Goal: Task Accomplishment & Management: Manage account settings

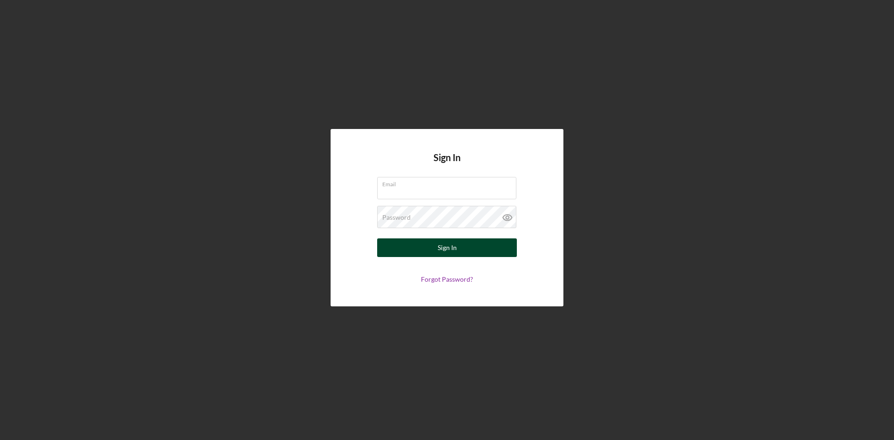
type input "[PERSON_NAME][EMAIL_ADDRESS][DOMAIN_NAME]"
click at [422, 248] on button "Sign In" at bounding box center [447, 248] width 140 height 19
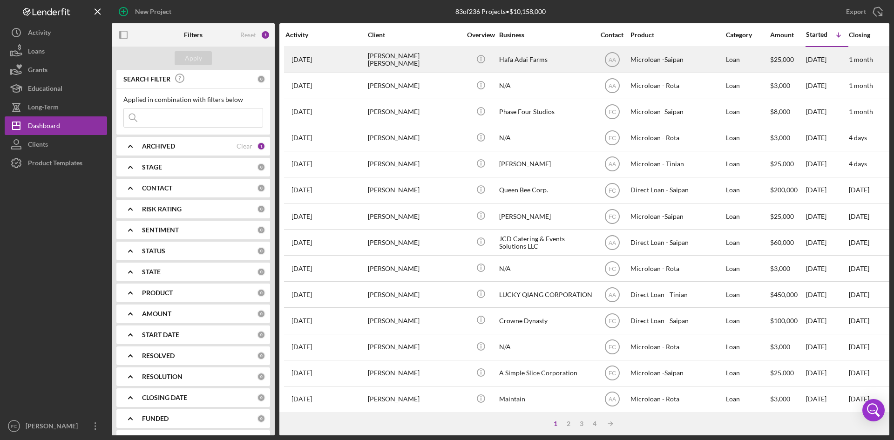
click at [405, 69] on div "[PERSON_NAME] [PERSON_NAME]" at bounding box center [414, 60] width 93 height 25
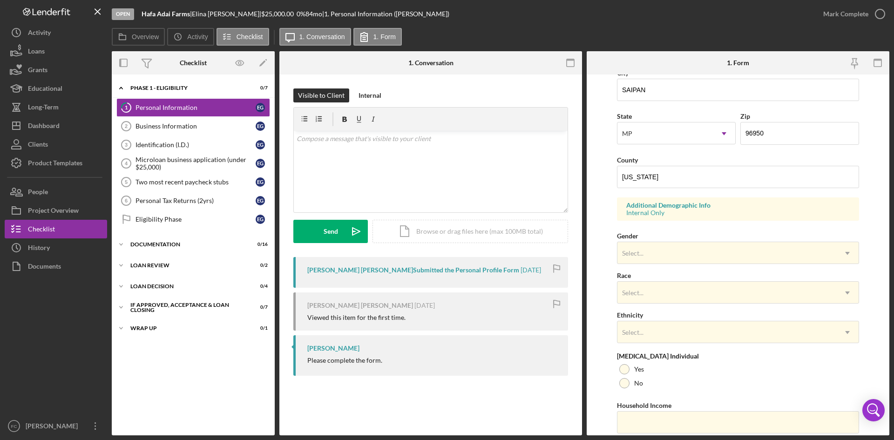
scroll to position [261, 0]
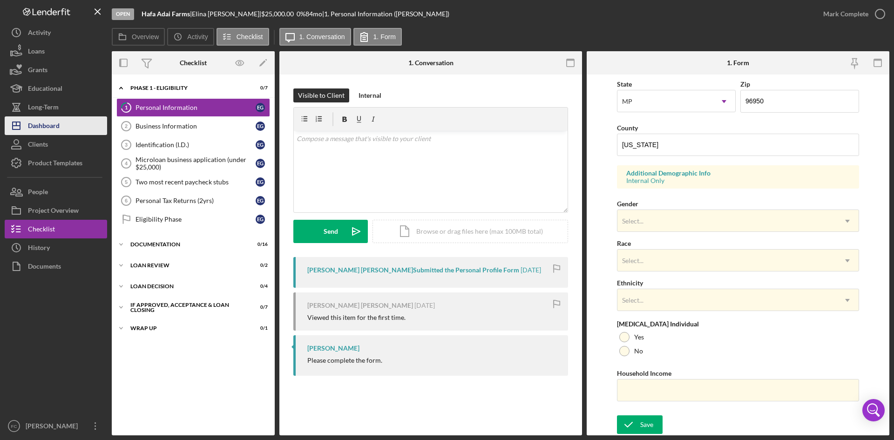
click at [56, 124] on div "Dashboard" at bounding box center [44, 126] width 32 height 21
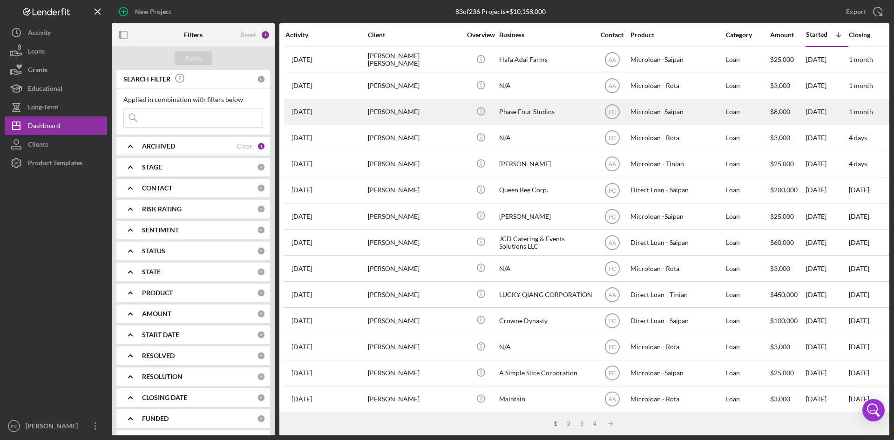
click at [516, 112] on div "Phase Four Studios" at bounding box center [545, 112] width 93 height 25
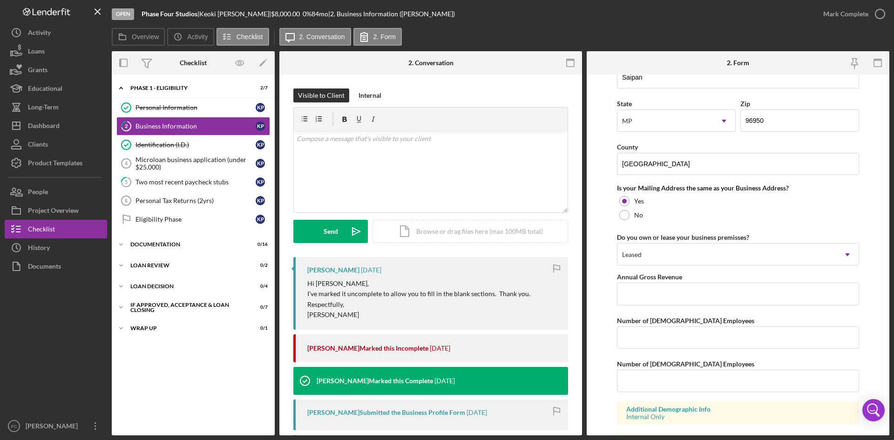
scroll to position [673, 0]
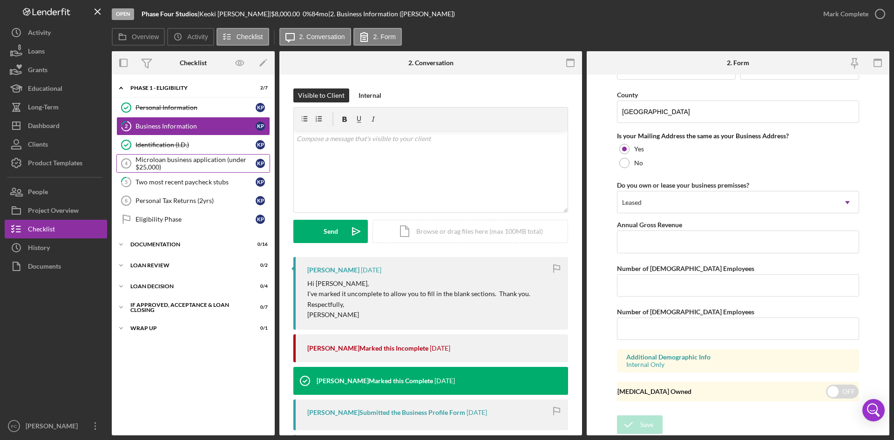
click at [196, 168] on div "Microloan business application (under $25,000)" at bounding box center [196, 163] width 120 height 15
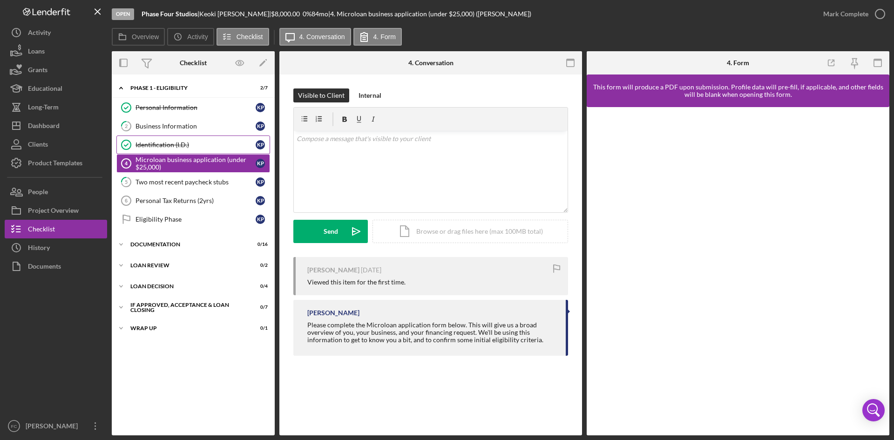
click at [203, 140] on link "Identification (I.D.) Identification (I.D.) K P" at bounding box center [193, 145] width 154 height 19
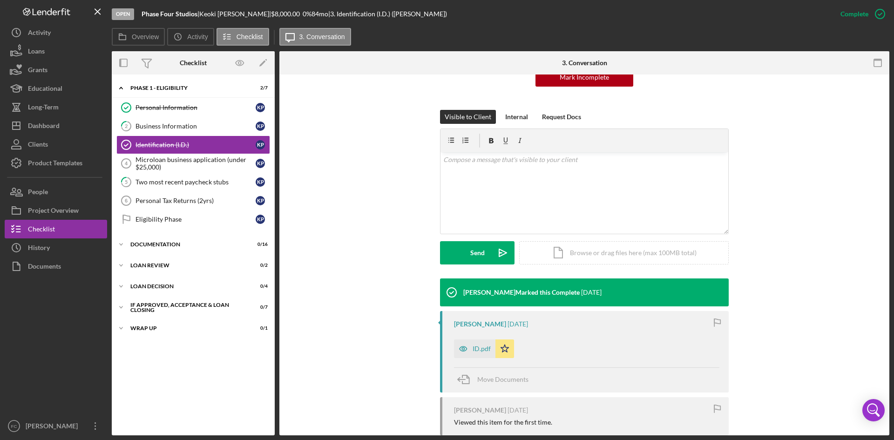
scroll to position [124, 0]
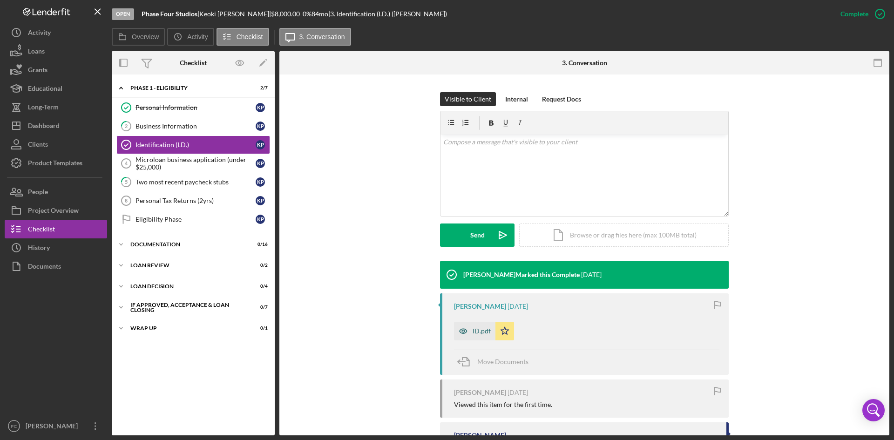
click at [471, 327] on div "ID.pdf" at bounding box center [474, 331] width 41 height 19
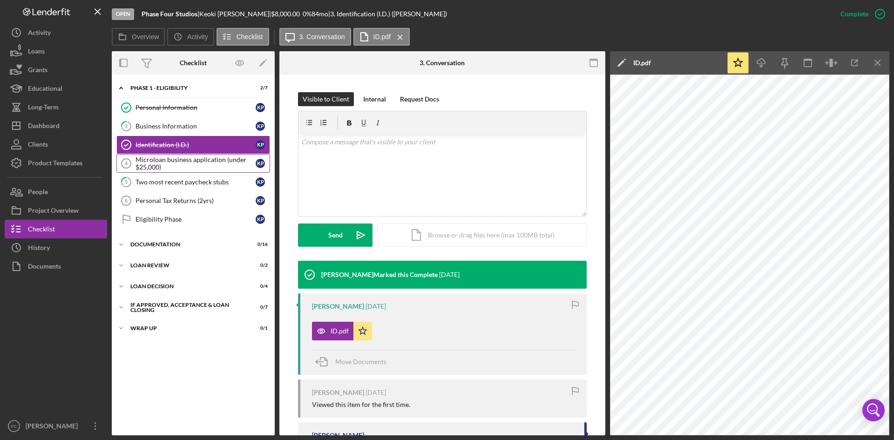
click at [180, 160] on div "Microloan business application (under $25,000)" at bounding box center [196, 163] width 120 height 15
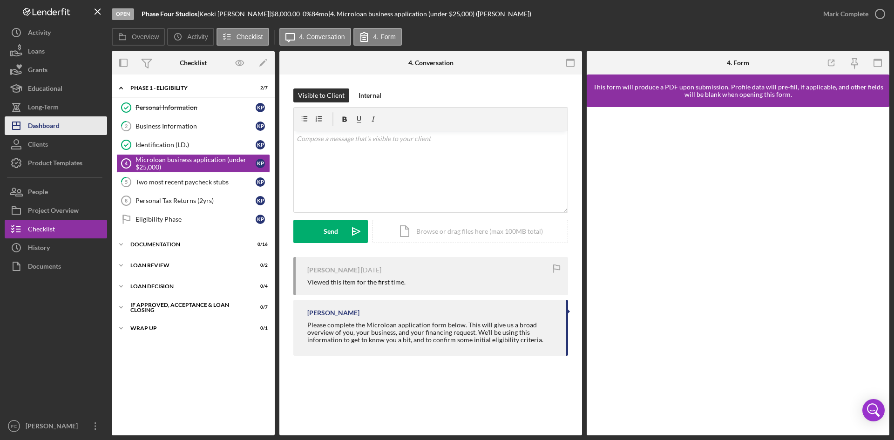
click at [67, 129] on button "Icon/Dashboard Dashboard" at bounding box center [56, 125] width 102 height 19
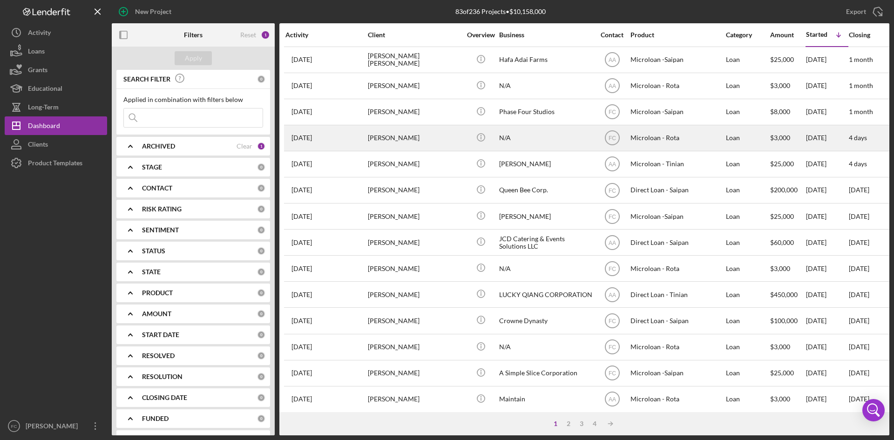
click at [530, 144] on div "N/A" at bounding box center [545, 138] width 93 height 25
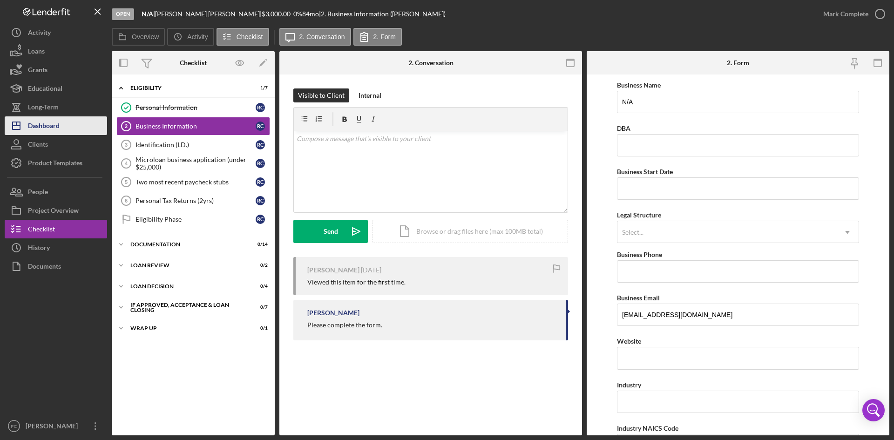
click at [59, 120] on div "Dashboard" at bounding box center [44, 126] width 32 height 21
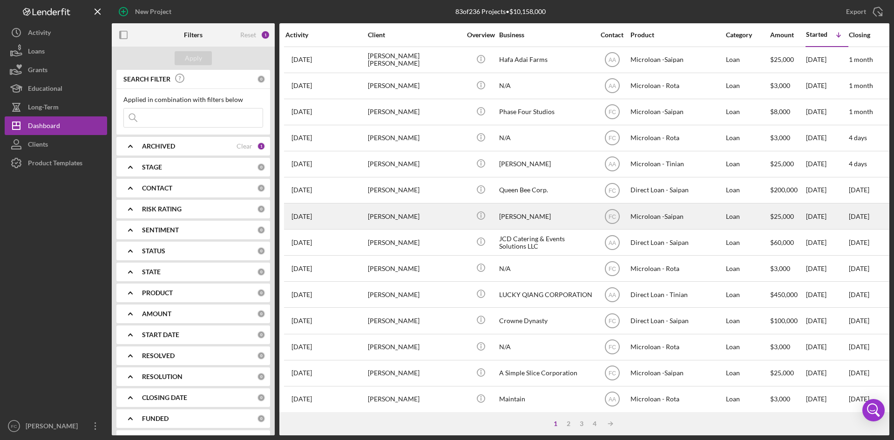
click at [419, 218] on div "[PERSON_NAME]" at bounding box center [414, 216] width 93 height 25
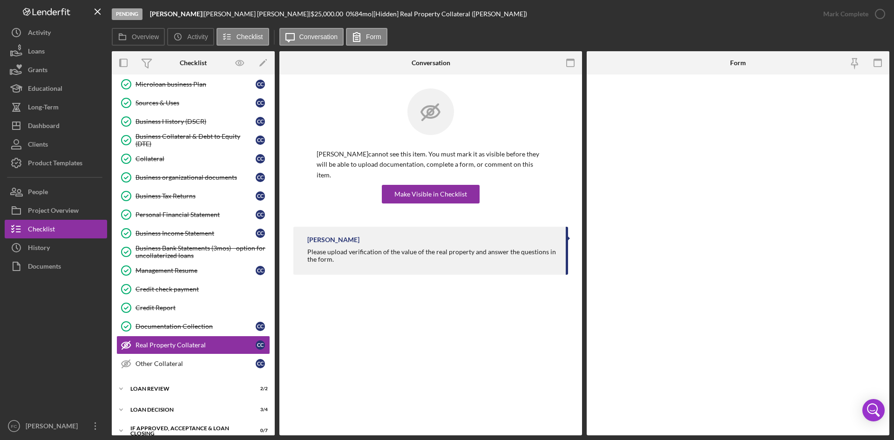
scroll to position [75, 0]
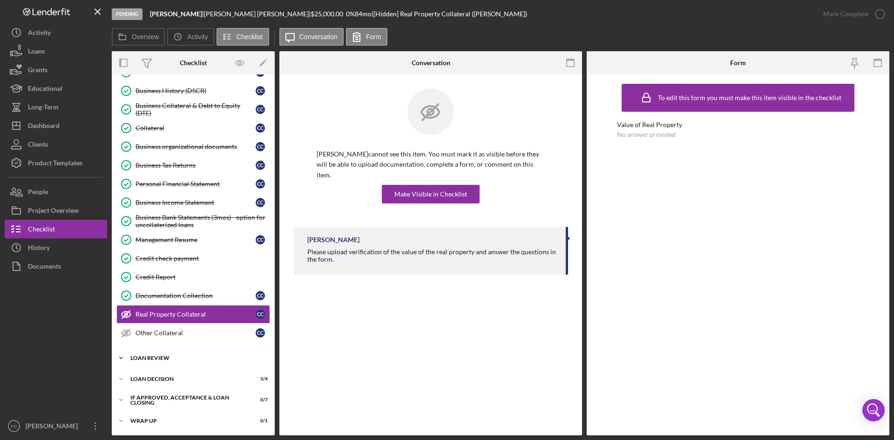
click at [192, 362] on div "Icon/Expander Loan Review 2 / 2" at bounding box center [193, 358] width 163 height 19
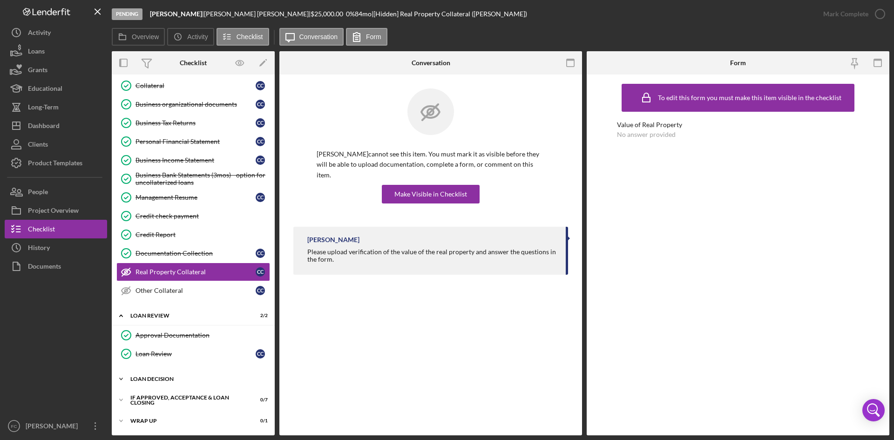
click at [189, 374] on div "Icon/Expander Loan decision 3 / 4" at bounding box center [193, 379] width 163 height 19
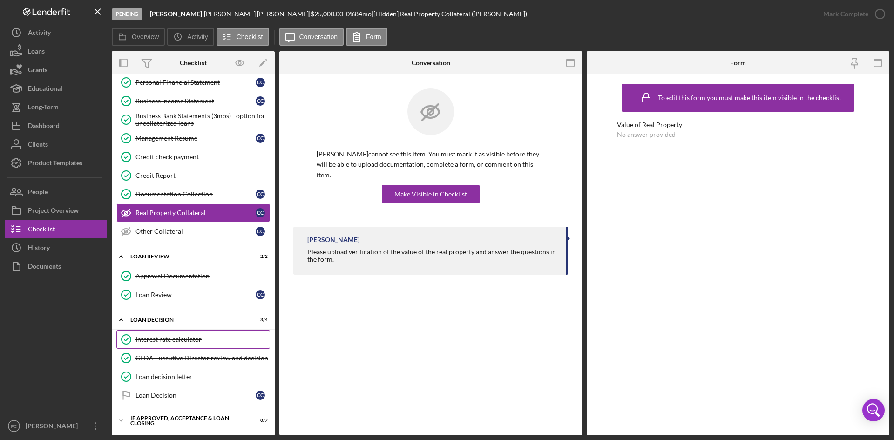
scroll to position [197, 0]
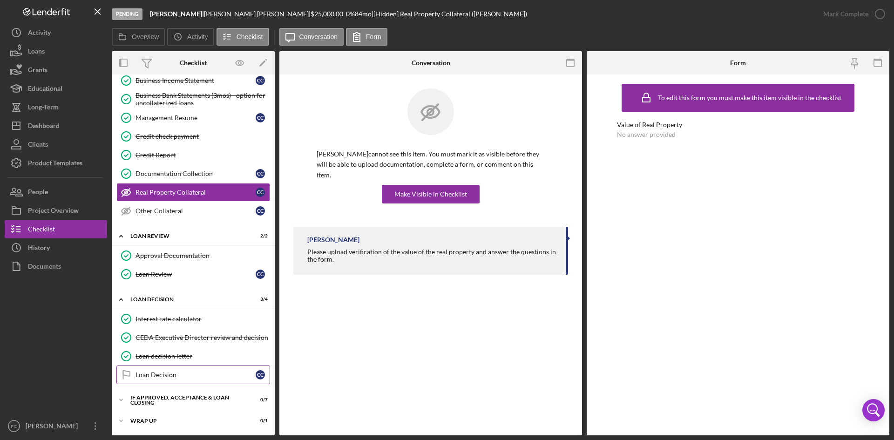
click at [144, 381] on link "Loan Decision Loan Decision c c" at bounding box center [193, 375] width 154 height 19
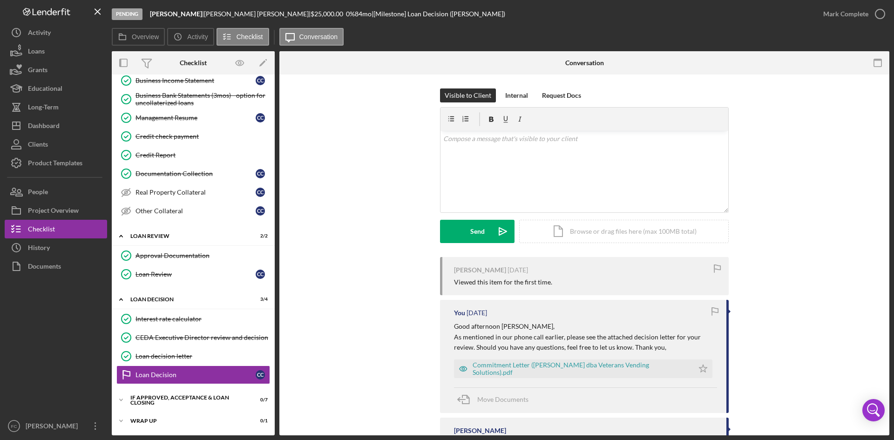
scroll to position [79, 0]
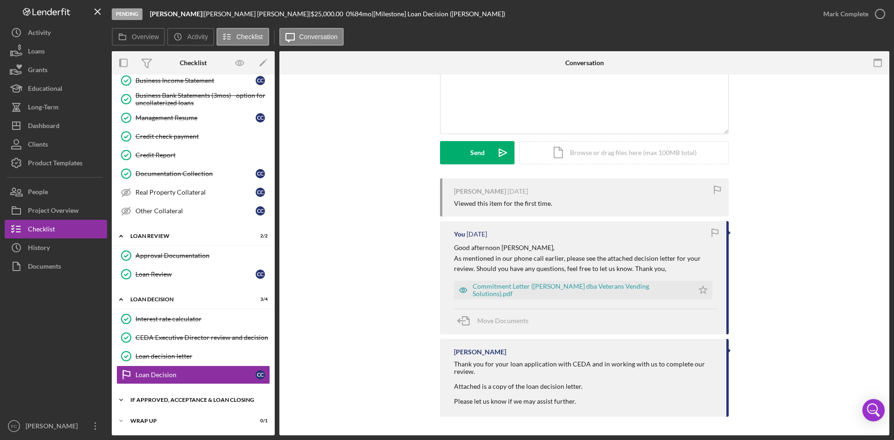
click at [196, 393] on div "Icon/Expander If approved, acceptance & loan closing 0 / 7" at bounding box center [193, 400] width 163 height 19
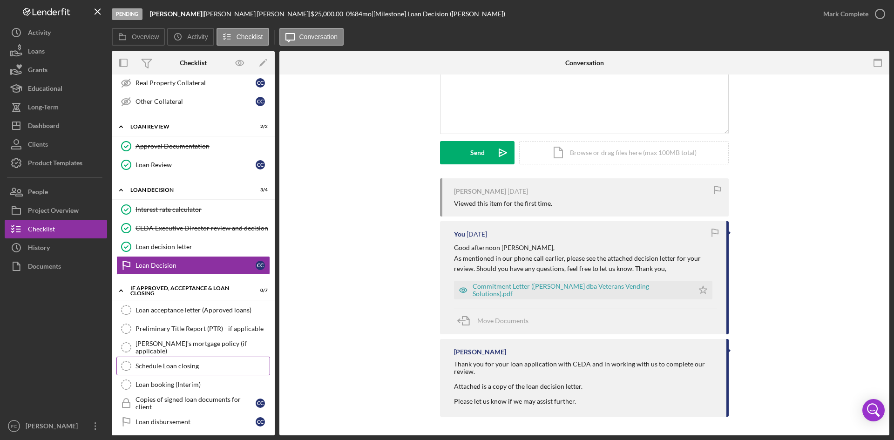
scroll to position [333, 0]
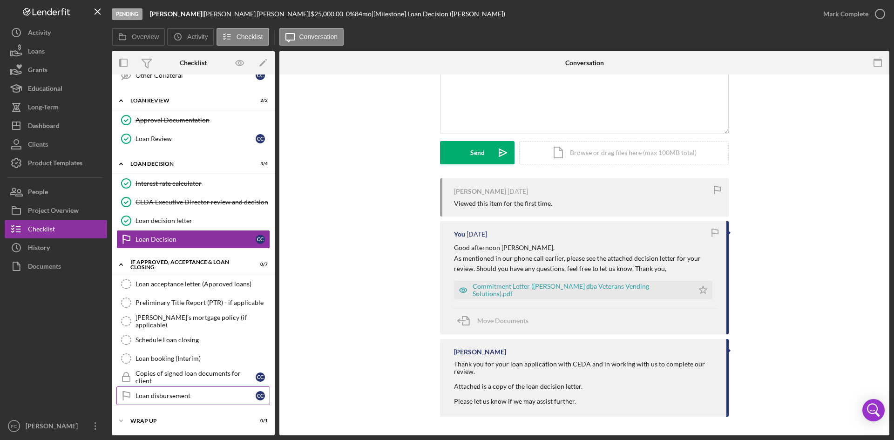
click at [199, 399] on div "Loan disbursement" at bounding box center [196, 395] width 120 height 7
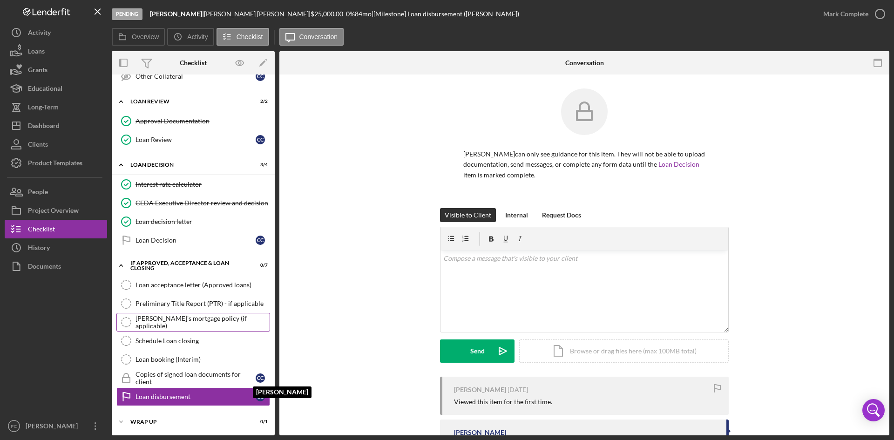
scroll to position [333, 0]
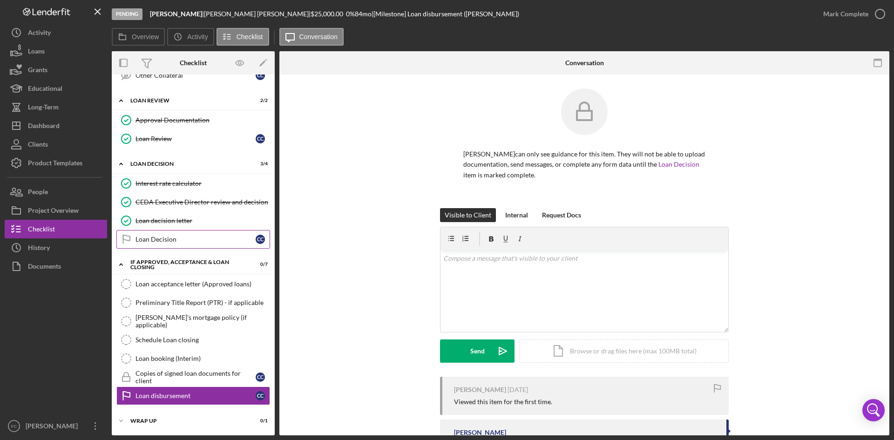
click at [211, 236] on div "Loan Decision" at bounding box center [196, 239] width 120 height 7
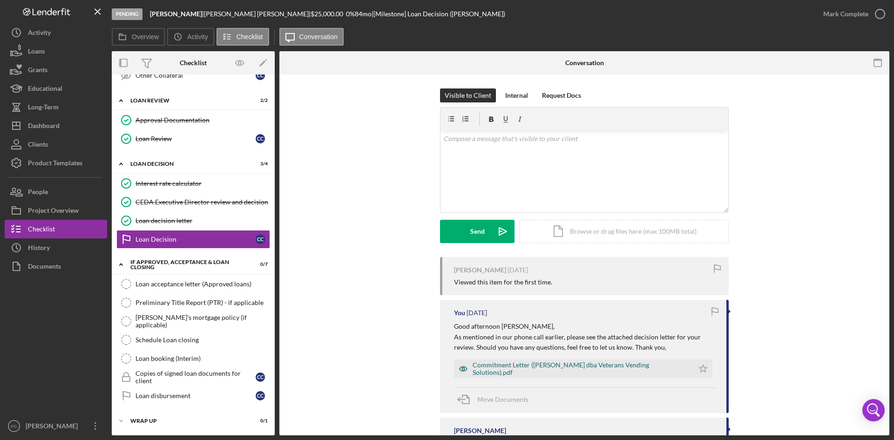
click at [575, 371] on div "Commitment Letter ([PERSON_NAME] dba Veterans Vending Solutions).pdf" at bounding box center [581, 369] width 217 height 15
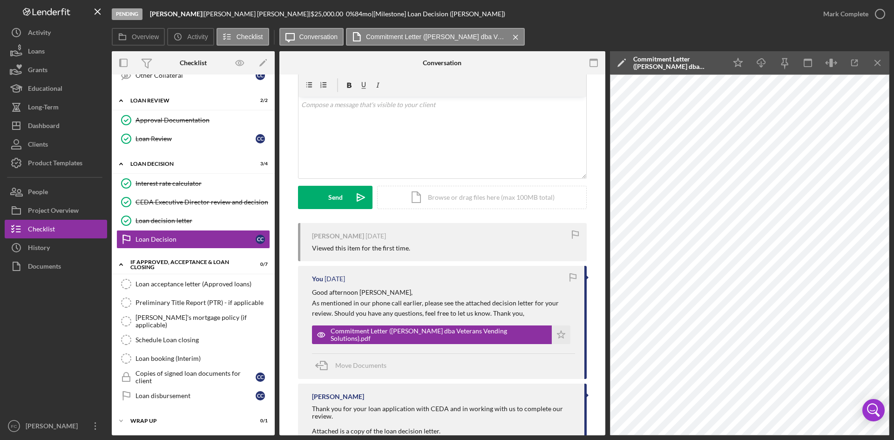
scroll to position [79, 0]
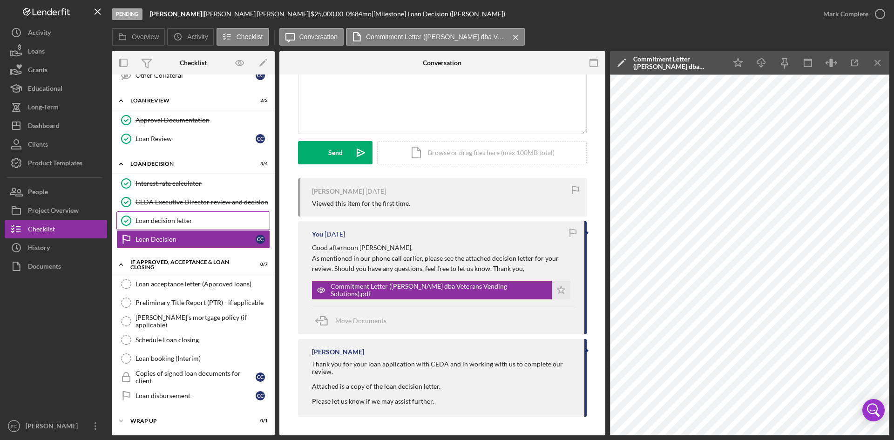
click at [188, 214] on link "Loan decision letter Loan decision letter" at bounding box center [193, 221] width 154 height 19
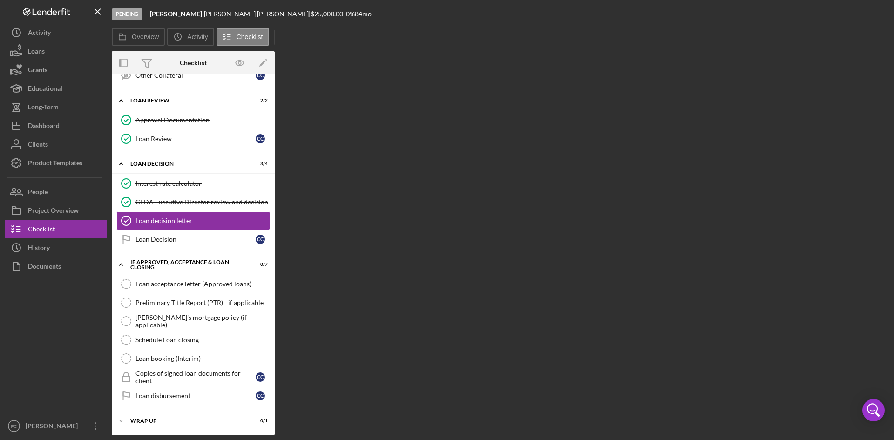
scroll to position [332, 0]
click at [184, 239] on div "Loan Decision" at bounding box center [196, 239] width 120 height 7
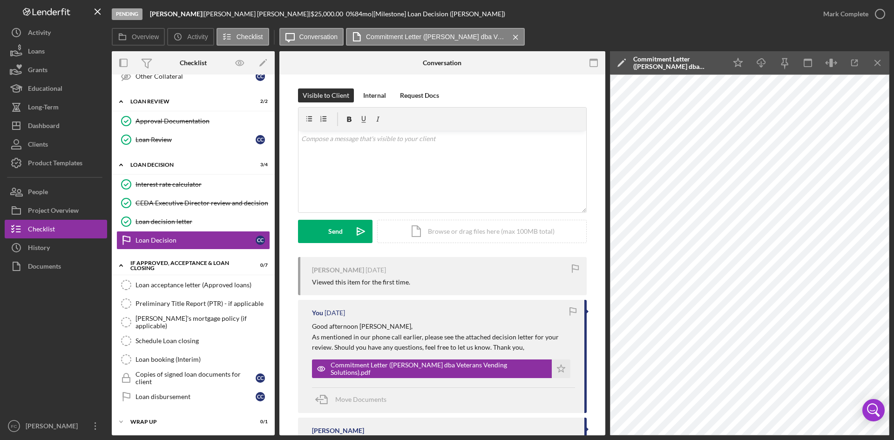
click at [596, 246] on div "Visible to Client Internal Request Docs v Color teal Color pink Remove color Ad…" at bounding box center [443, 295] width 326 height 440
click at [189, 285] on div "Loan acceptance letter (Approved loans)" at bounding box center [203, 284] width 134 height 7
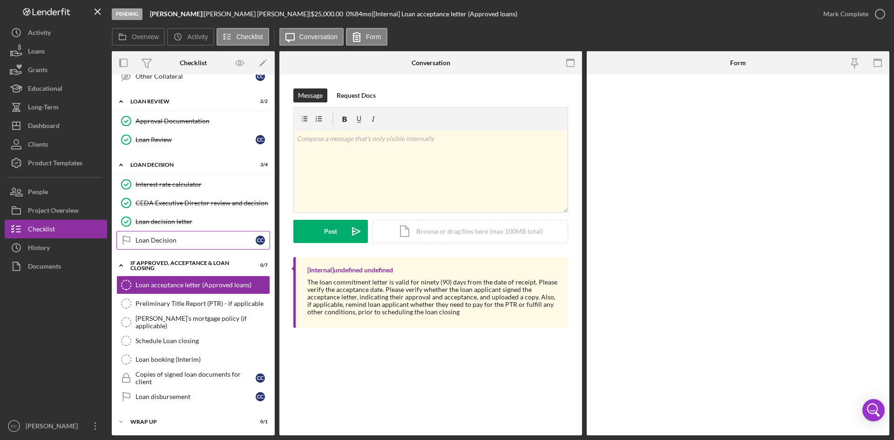
click at [204, 244] on div "Loan Decision" at bounding box center [196, 240] width 120 height 7
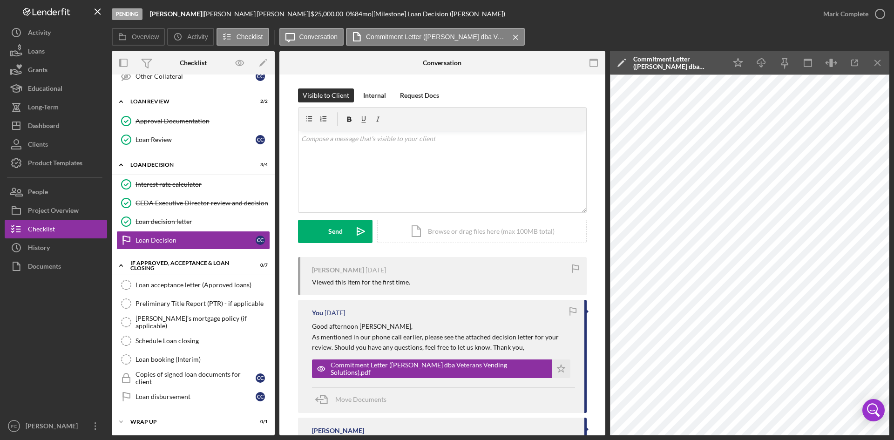
click at [593, 246] on div "Visible to Client Internal Request Docs v Color teal Color pink Remove color Ad…" at bounding box center [443, 295] width 326 height 440
click at [593, 243] on div "Visible to Client Internal Request Docs v Color teal Color pink Remove color Ad…" at bounding box center [443, 295] width 326 height 440
click at [204, 213] on link "Loan decision letter Loan decision letter" at bounding box center [193, 221] width 154 height 19
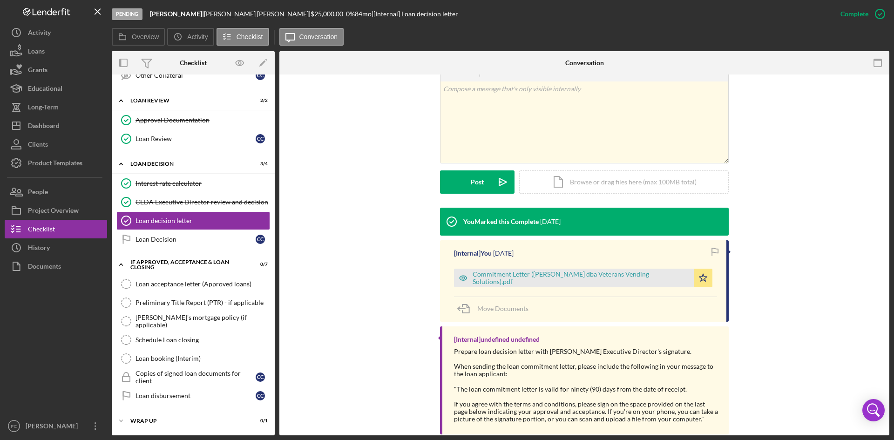
scroll to position [195, 0]
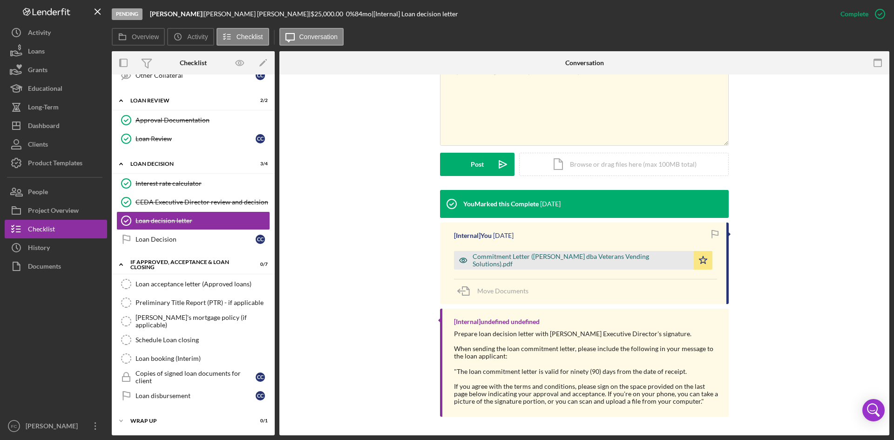
click at [569, 260] on div "Commitment Letter ([PERSON_NAME] dba Veterans Vending Solutions).pdf" at bounding box center [581, 260] width 217 height 15
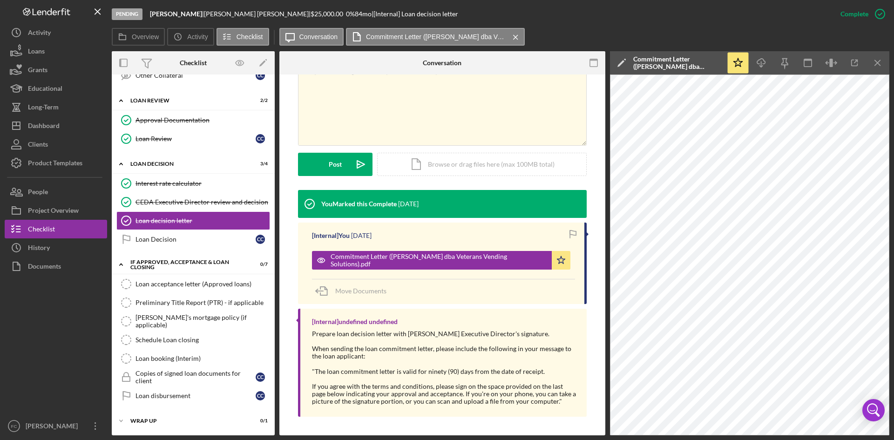
click at [599, 240] on div "This item has been marked complete. In order for undefined undefined to upload …" at bounding box center [443, 157] width 326 height 556
click at [82, 216] on button "Project Overview" at bounding box center [56, 210] width 102 height 19
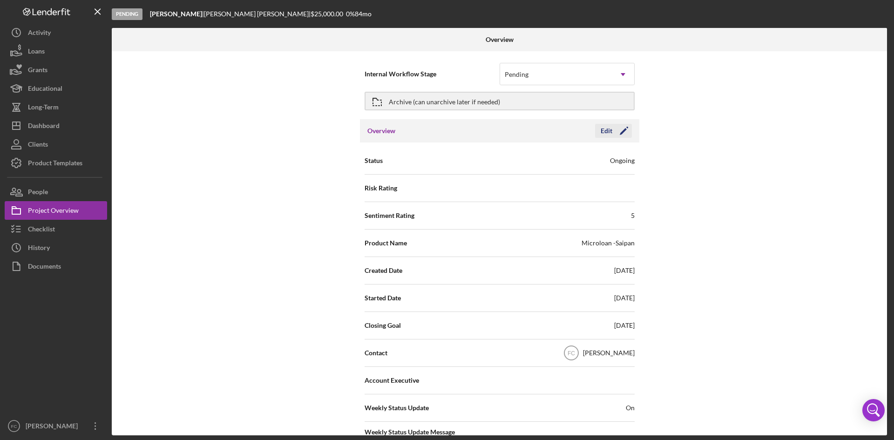
click at [628, 131] on icon "Icon/Edit" at bounding box center [624, 130] width 23 height 23
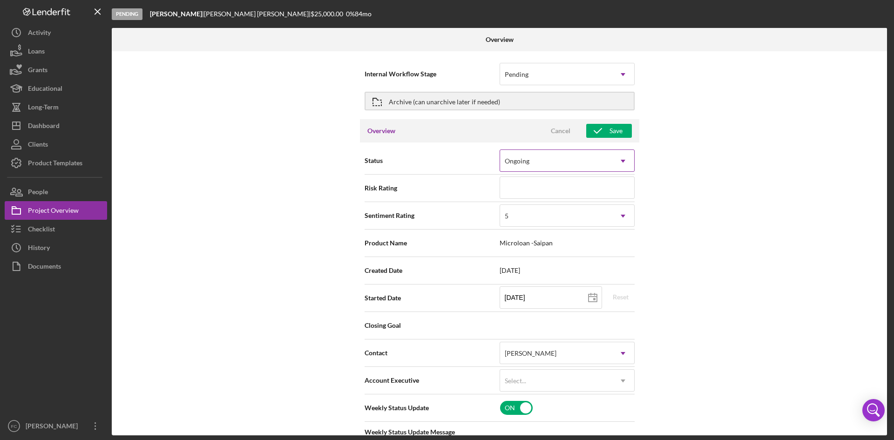
click at [625, 158] on icon "Icon/Dropdown Arrow" at bounding box center [623, 161] width 22 height 22
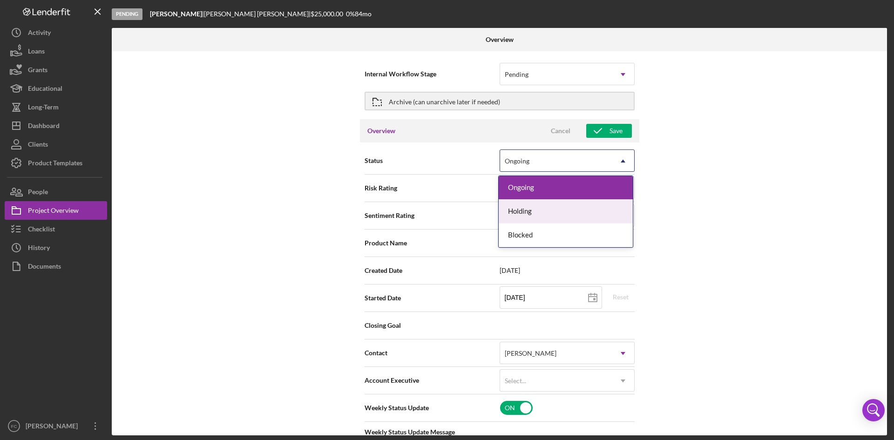
click at [766, 197] on div "Internal Workflow Stage Pending Icon/Dropdown Arrow Archive (can unarchive late…" at bounding box center [500, 243] width 776 height 384
type textarea "Here is a snapshot of information that has been reviewed, as well as items we s…"
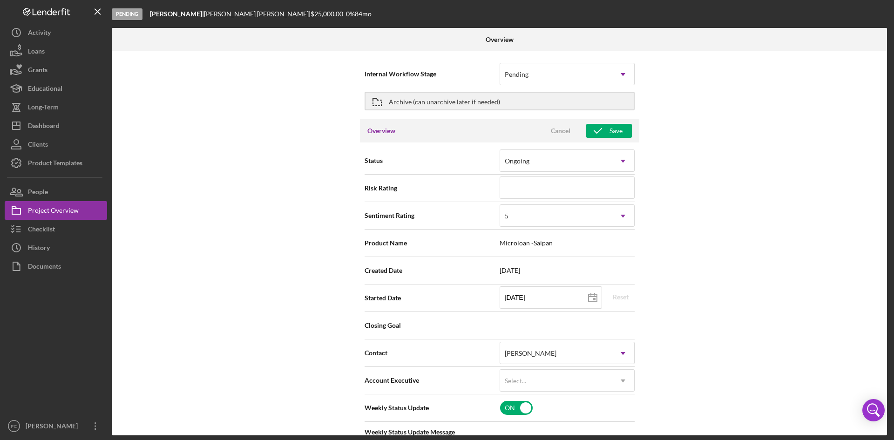
scroll to position [124, 0]
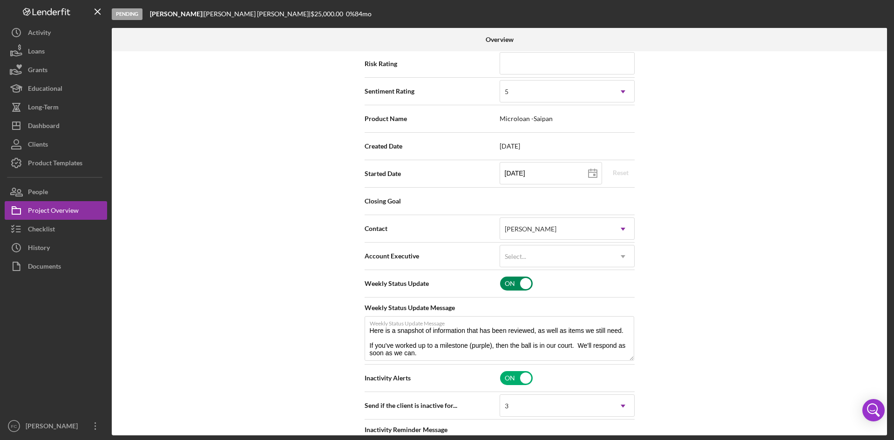
click at [513, 286] on input "checkbox" at bounding box center [516, 284] width 33 height 14
checkbox input "false"
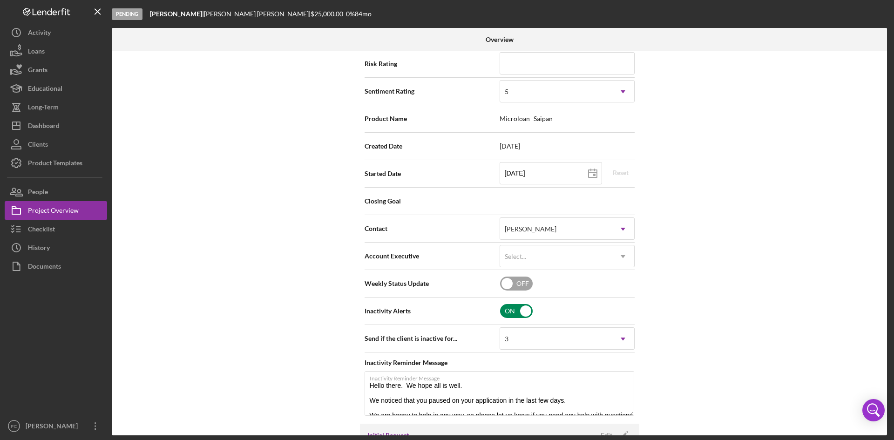
click at [510, 311] on input "checkbox" at bounding box center [516, 311] width 33 height 14
checkbox input "false"
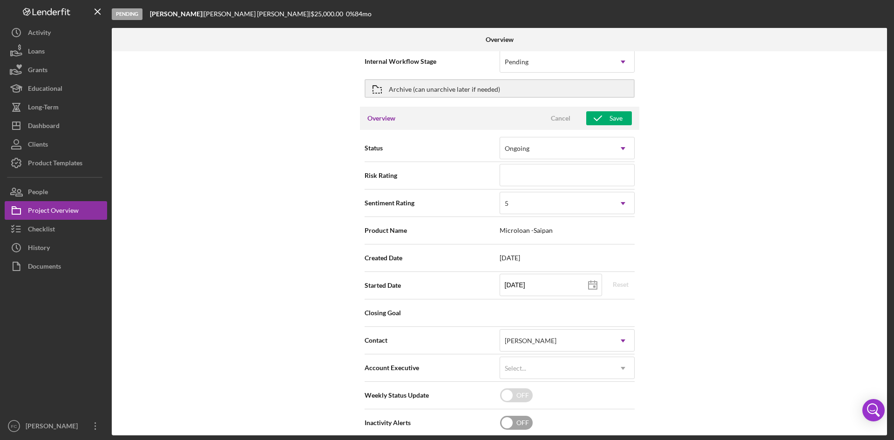
scroll to position [0, 0]
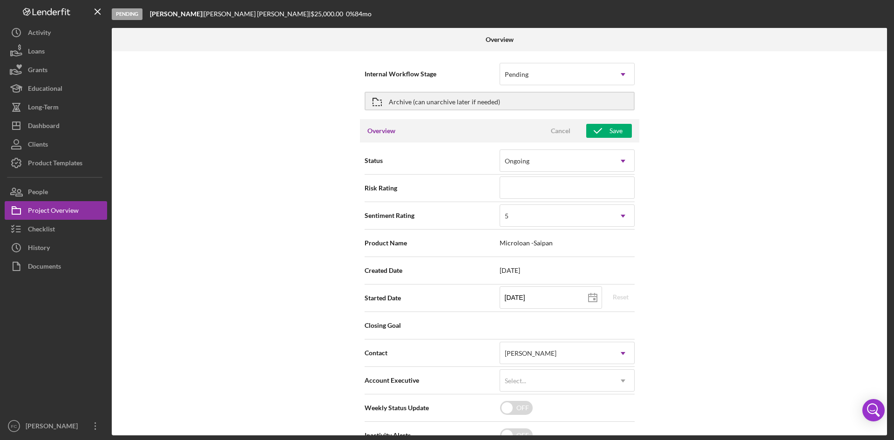
drag, startPoint x: 608, startPoint y: 131, endPoint x: 753, endPoint y: 129, distance: 145.4
click at [805, 142] on div "Internal Workflow Stage Pending Icon/Dropdown Arrow Archive (can unarchive late…" at bounding box center [500, 243] width 776 height 384
click at [609, 75] on div "Pending" at bounding box center [556, 74] width 112 height 21
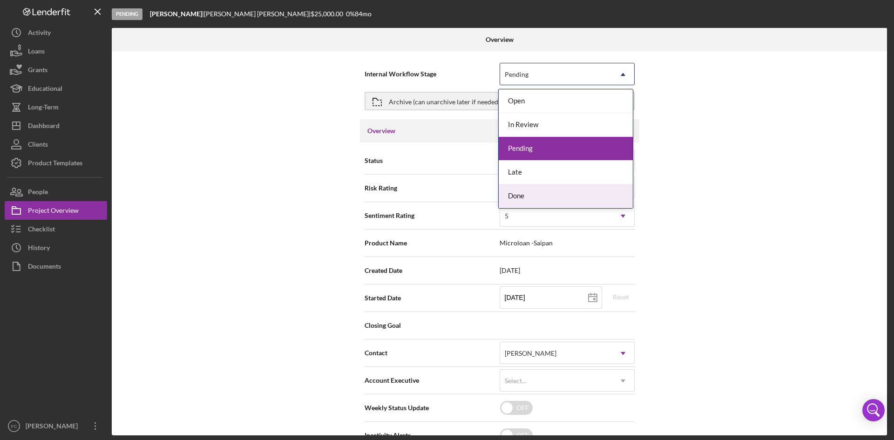
click at [558, 196] on div "Done" at bounding box center [566, 196] width 134 height 24
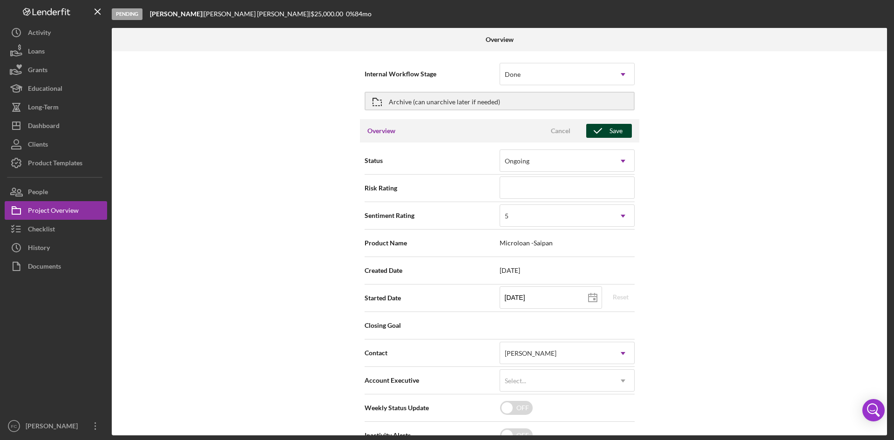
click at [610, 130] on div "Save" at bounding box center [616, 131] width 13 height 14
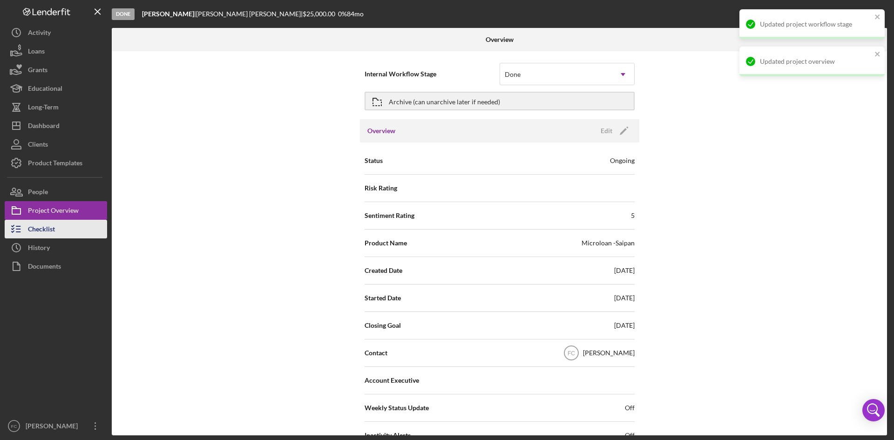
click at [57, 223] on button "Checklist" at bounding box center [56, 229] width 102 height 19
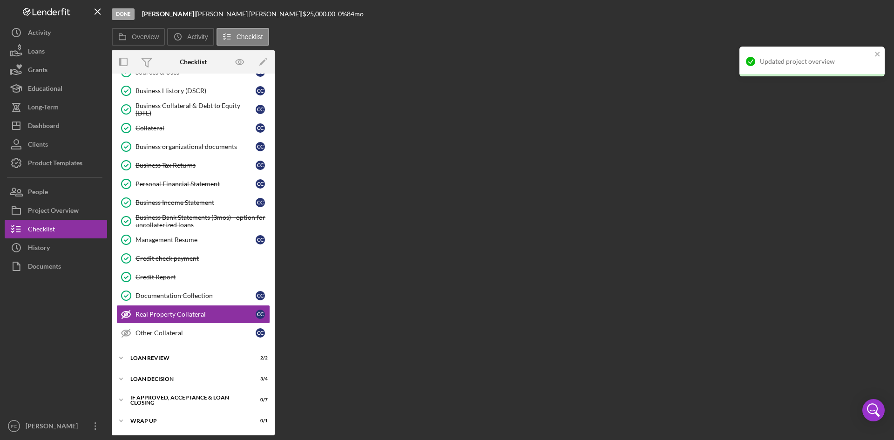
scroll to position [75, 0]
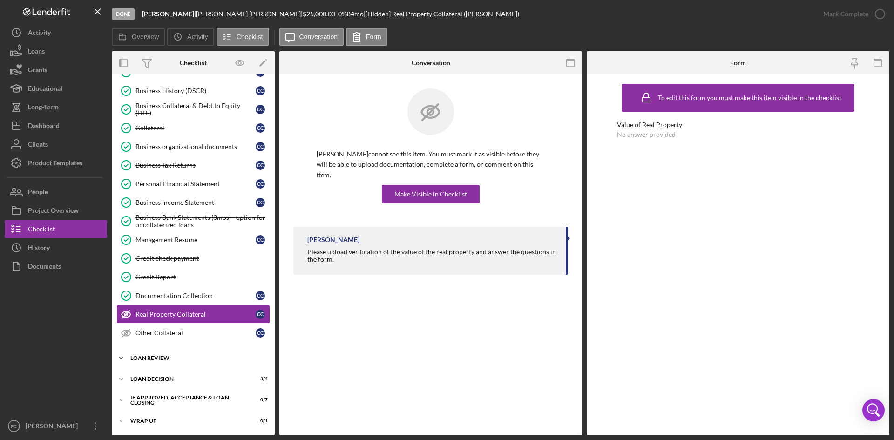
click at [204, 354] on div "Icon/Expander Loan Review 2 / 2" at bounding box center [193, 358] width 163 height 19
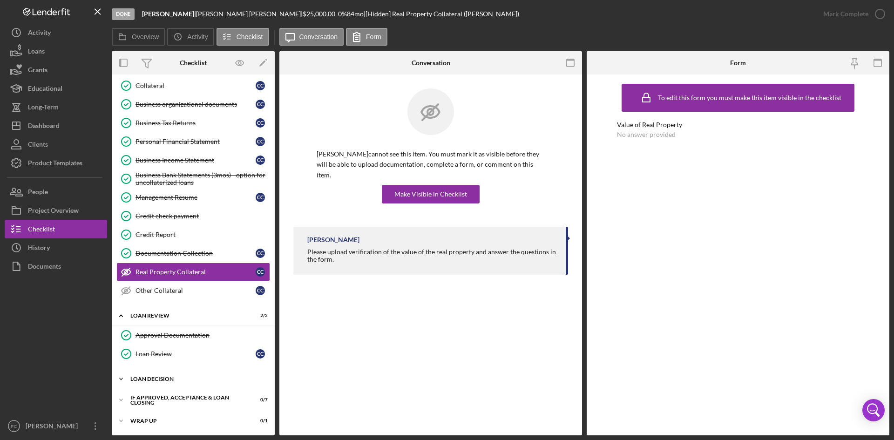
click at [186, 376] on div "Loan decision" at bounding box center [196, 379] width 133 height 6
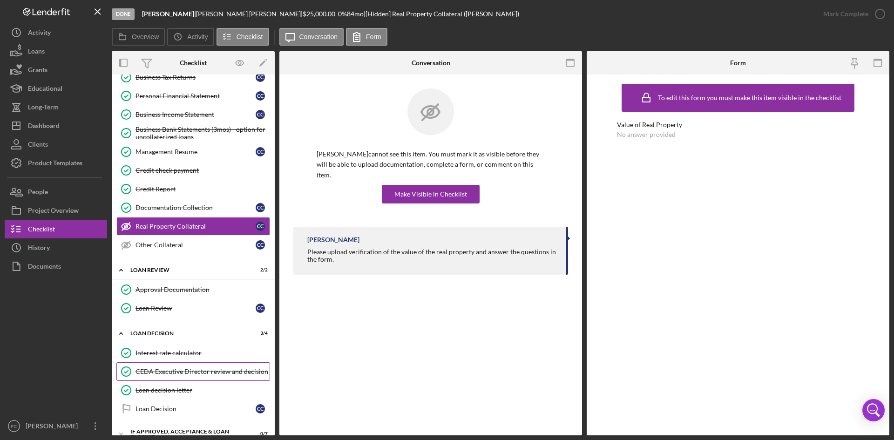
scroll to position [197, 0]
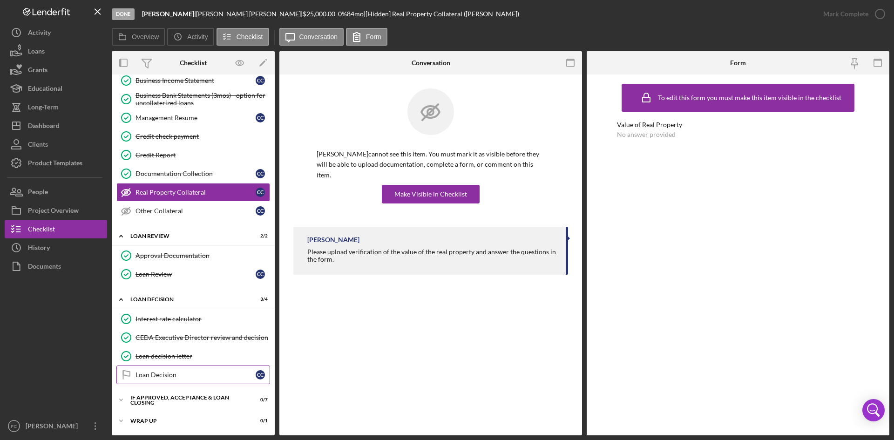
click at [189, 375] on div "Loan Decision" at bounding box center [196, 374] width 120 height 7
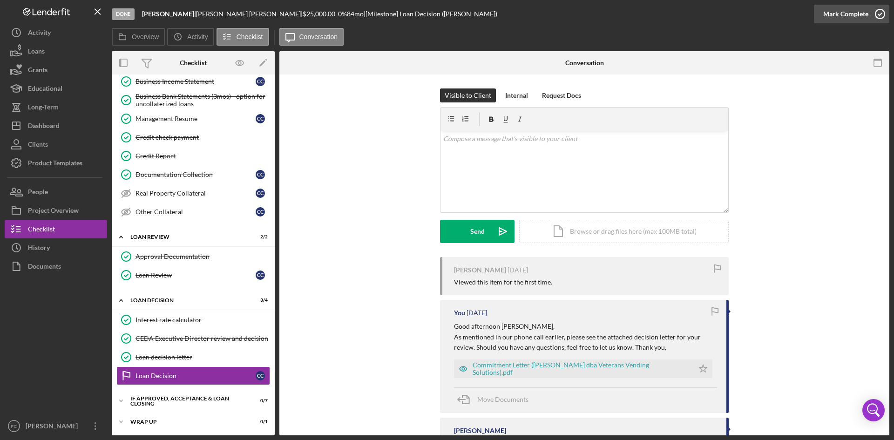
scroll to position [197, 0]
click at [851, 20] on div "Mark Complete" at bounding box center [846, 14] width 45 height 19
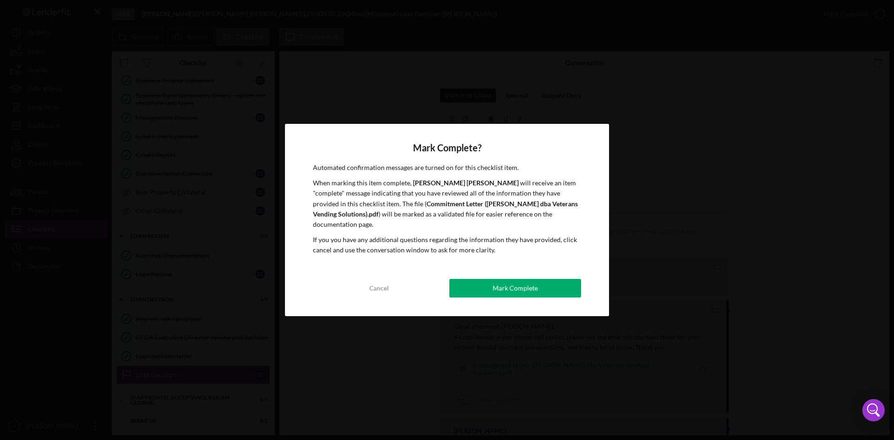
click at [559, 279] on button "Mark Complete" at bounding box center [516, 288] width 132 height 19
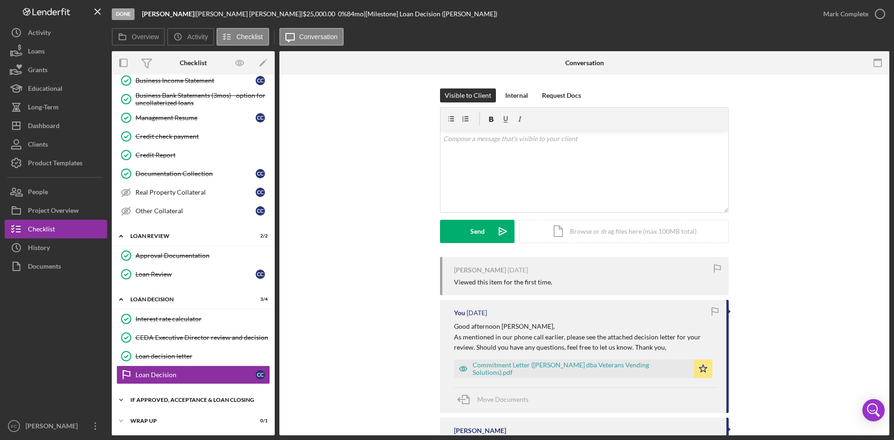
click at [193, 393] on div "Icon/Expander If approved, acceptance & loan closing 0 / 7" at bounding box center [193, 400] width 163 height 19
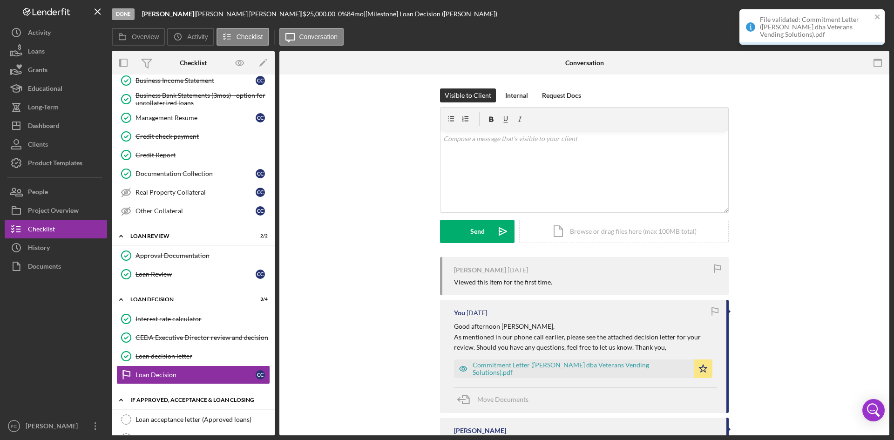
click at [232, 405] on div "Icon/Expander If approved, acceptance & loan closing 0 / 7" at bounding box center [193, 400] width 163 height 19
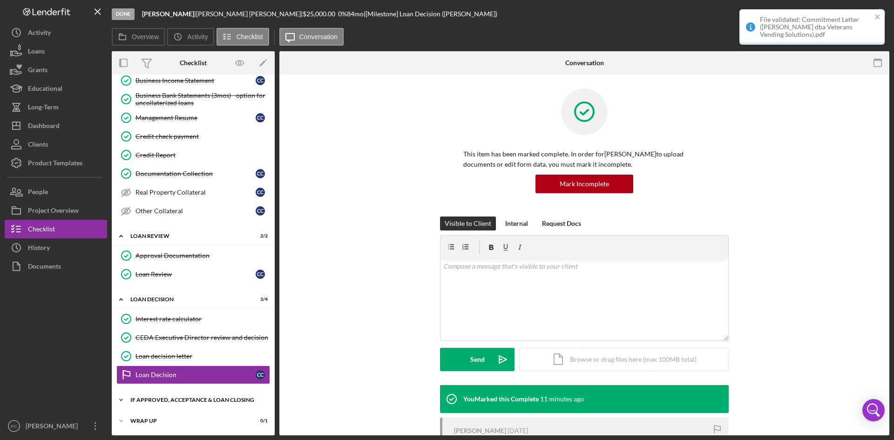
click at [237, 402] on div "If approved, acceptance & loan closing" at bounding box center [196, 400] width 133 height 6
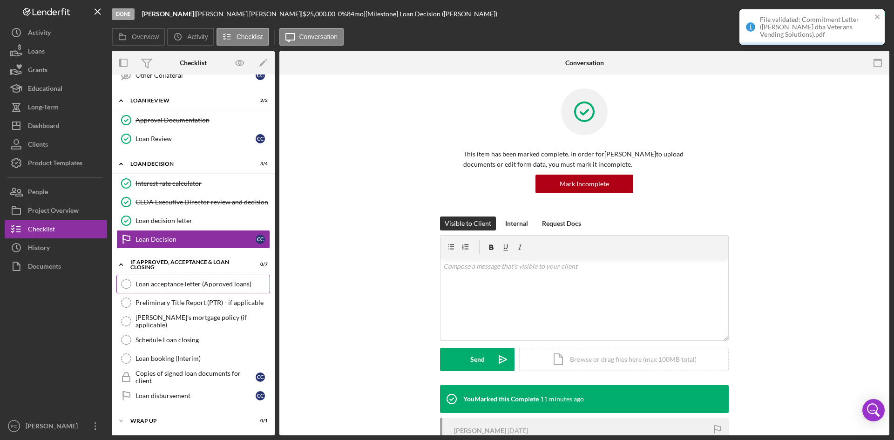
click at [221, 278] on link "Loan acceptance letter (Approved loans) Loan acceptance letter (Approved loans)" at bounding box center [193, 284] width 154 height 19
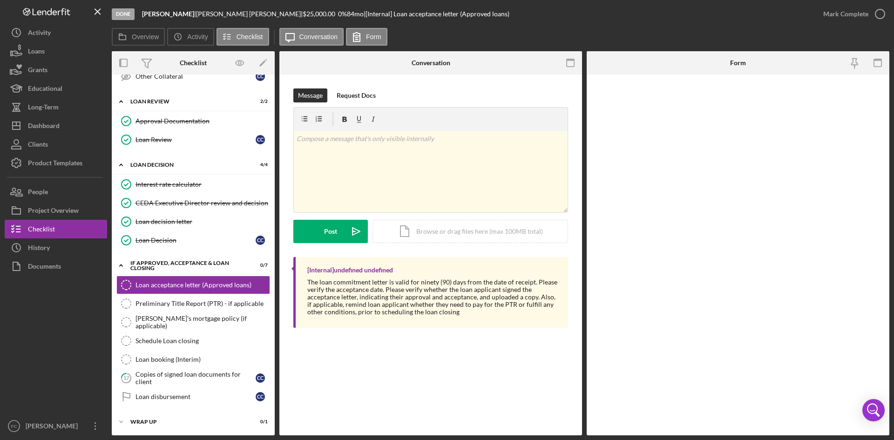
scroll to position [333, 0]
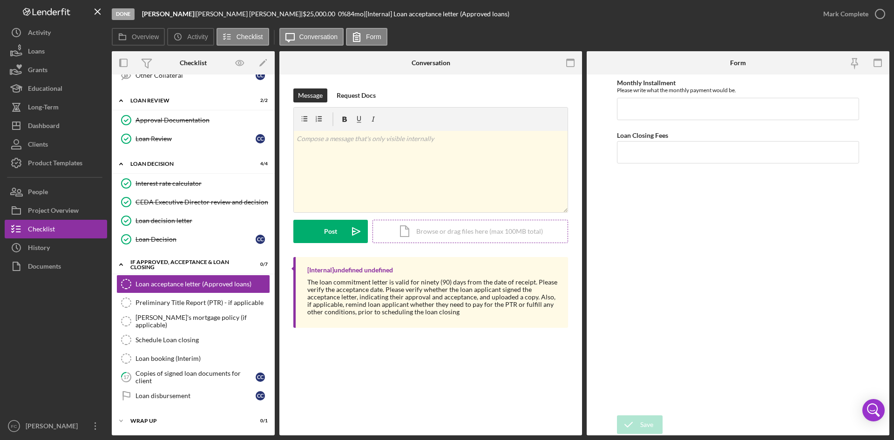
click at [459, 225] on div "Icon/Document Browse or drag files here (max 100MB total) Tap to choose files o…" at bounding box center [471, 231] width 196 height 23
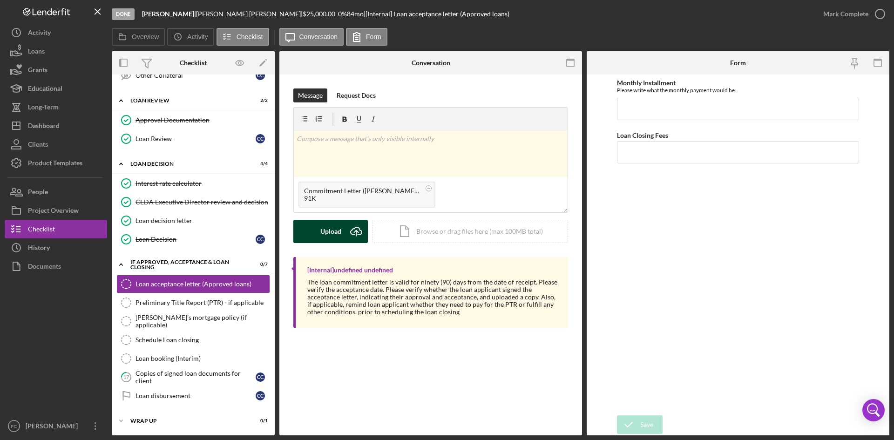
click at [321, 228] on div "Upload" at bounding box center [331, 231] width 21 height 23
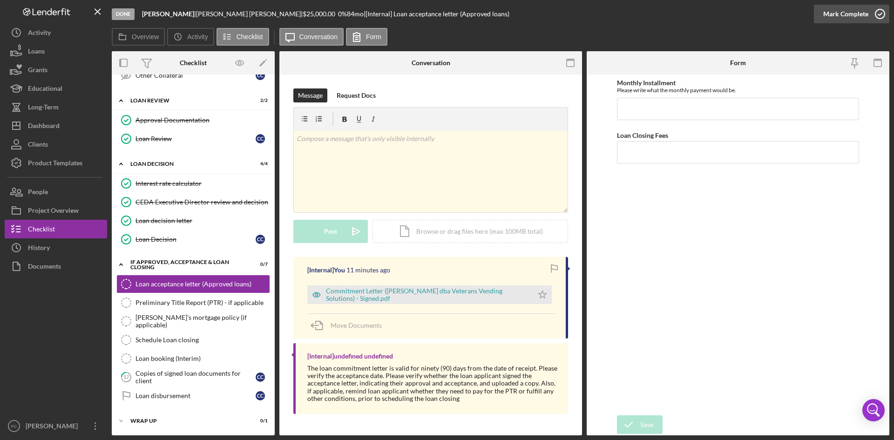
click at [840, 11] on div "Mark Complete" at bounding box center [846, 14] width 45 height 19
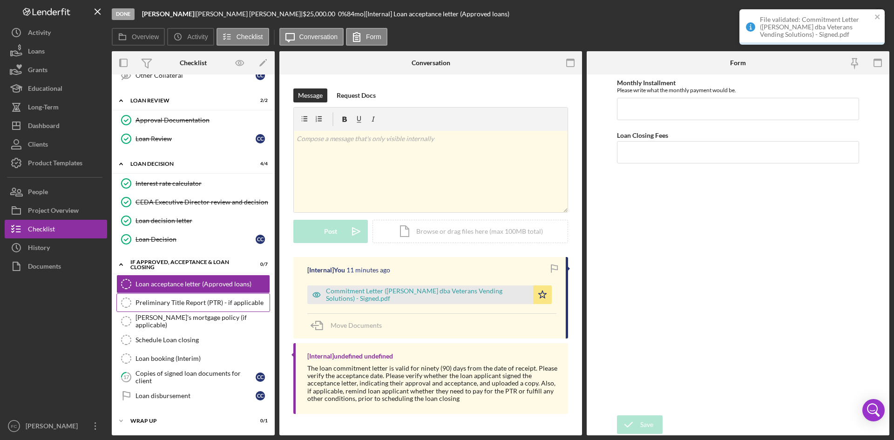
click at [168, 304] on div "Preliminary Title Report (PTR) - if applicable" at bounding box center [203, 302] width 134 height 7
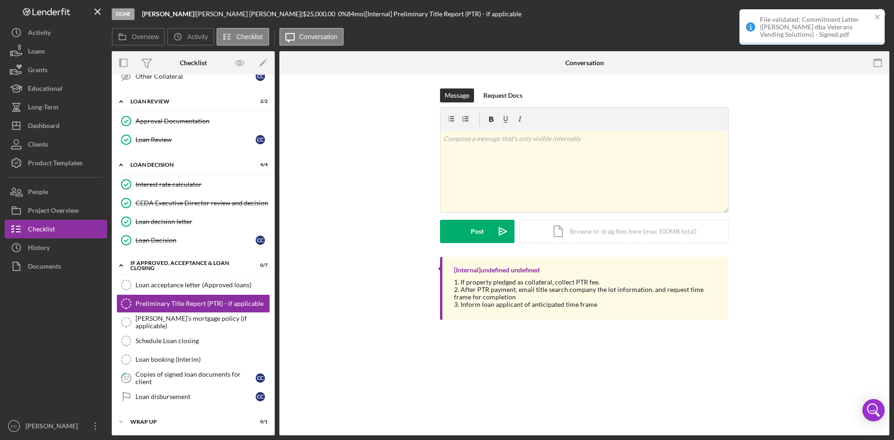
scroll to position [333, 0]
click at [612, 139] on p at bounding box center [585, 139] width 283 height 10
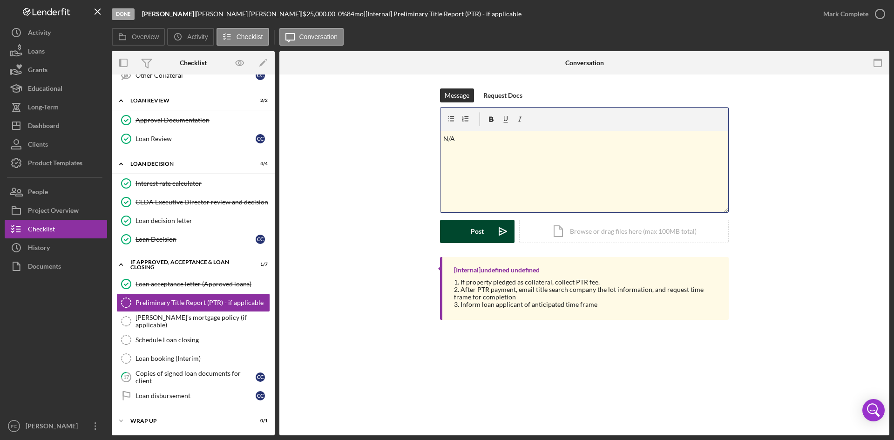
click at [472, 239] on div "Post" at bounding box center [477, 231] width 13 height 23
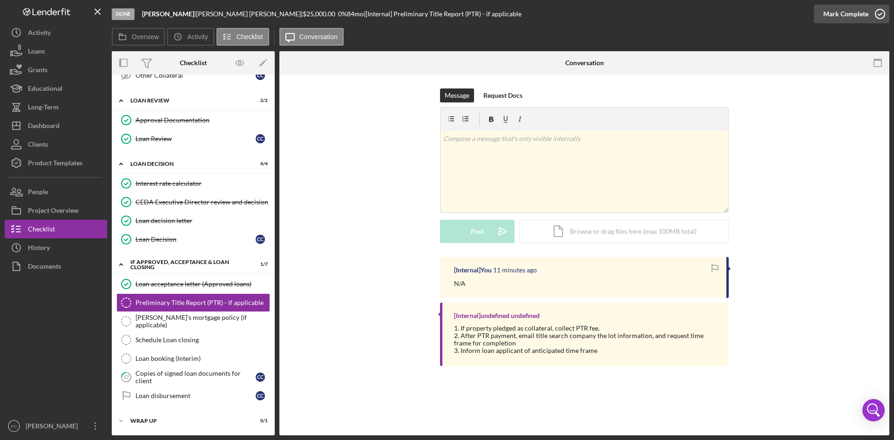
click at [839, 15] on div "Mark Complete" at bounding box center [846, 14] width 45 height 19
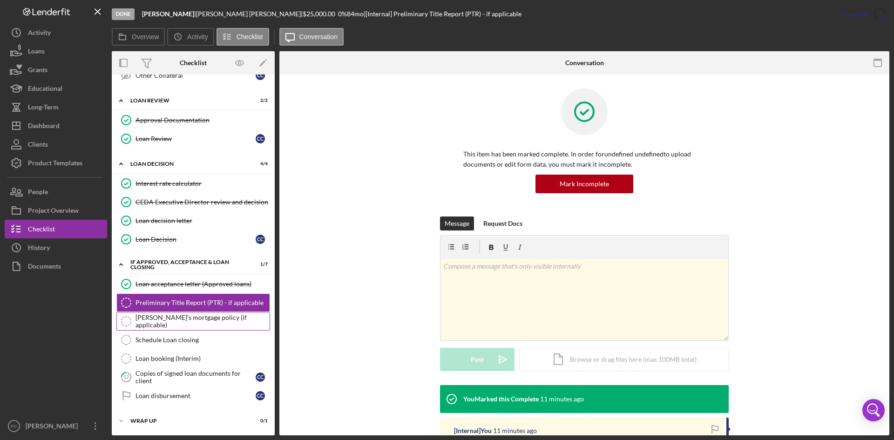
click at [179, 325] on div "[PERSON_NAME]'s mortgage policy (if applicable)" at bounding box center [203, 321] width 134 height 15
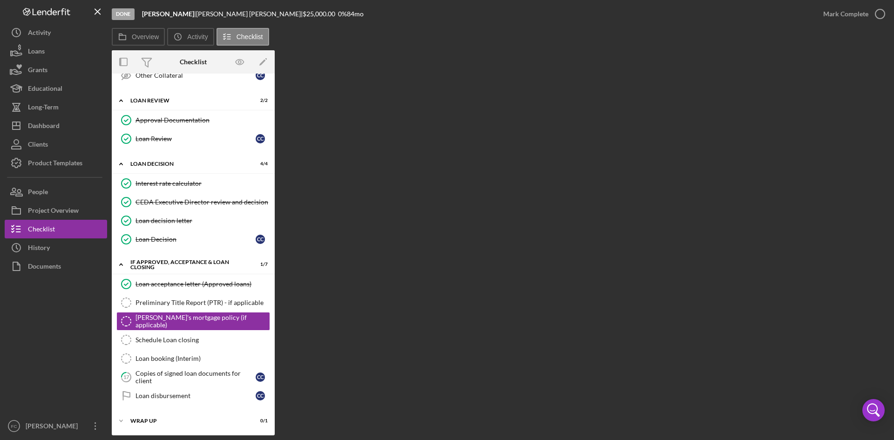
scroll to position [333, 0]
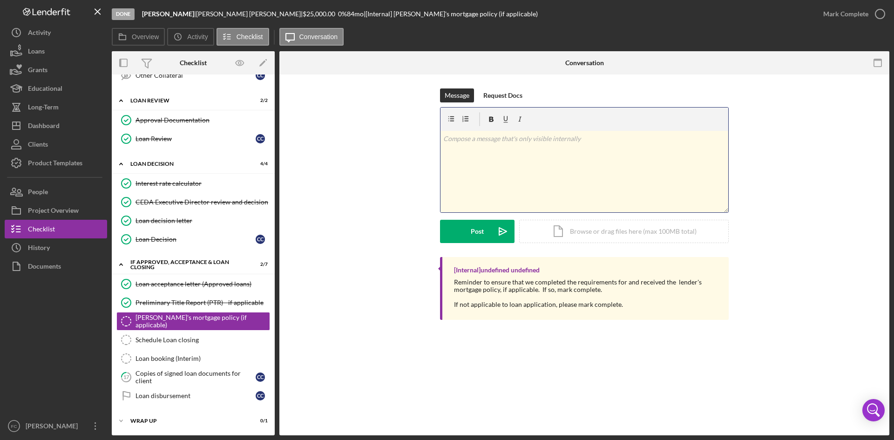
click at [520, 170] on div "v Color teal Color pink Remove color Add row above Add row below Add column bef…" at bounding box center [585, 172] width 288 height 82
click at [471, 229] on button "Post Icon/icon-invite-send" at bounding box center [477, 231] width 75 height 23
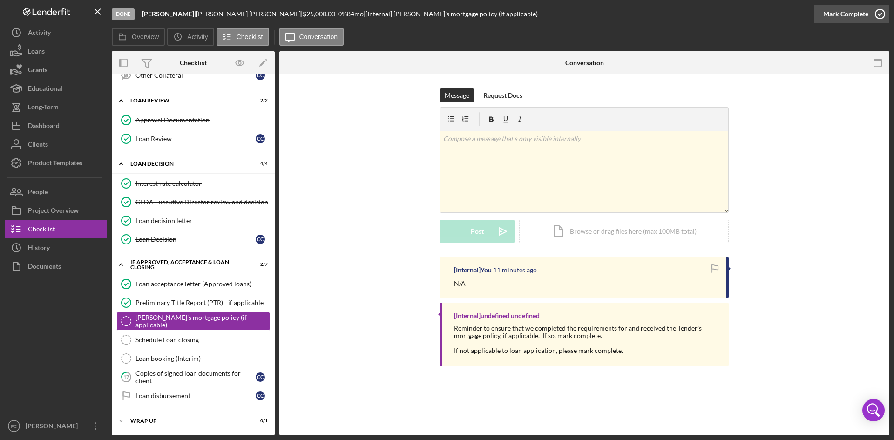
click at [872, 14] on icon "button" at bounding box center [880, 13] width 23 height 23
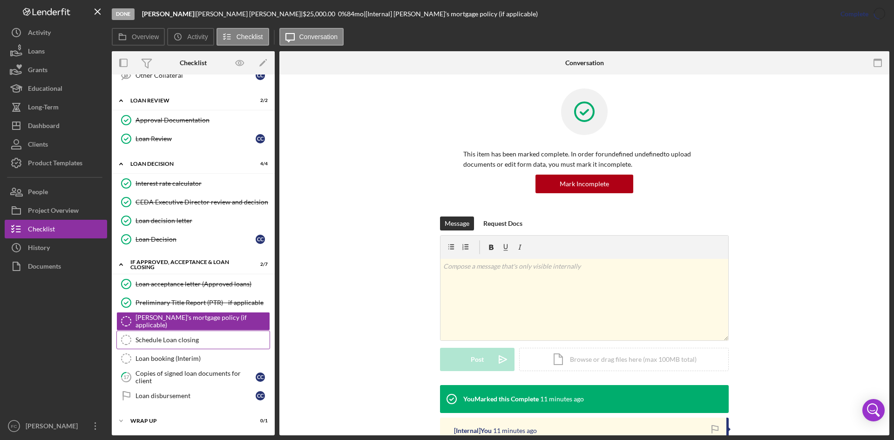
click at [177, 336] on div "Schedule Loan closing" at bounding box center [203, 339] width 134 height 7
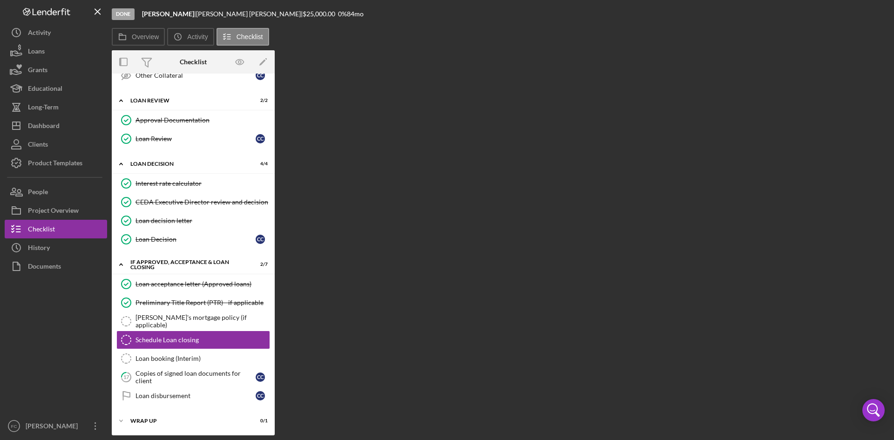
scroll to position [333, 0]
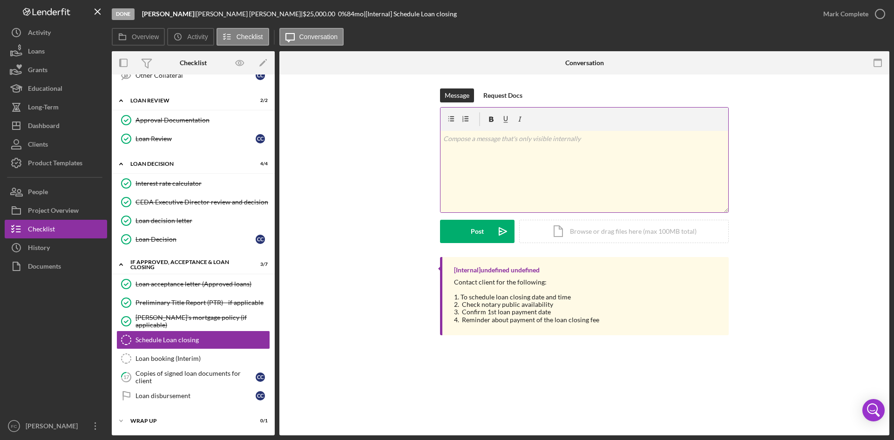
click at [553, 167] on div "v Color teal Color pink Remove color Add row above Add row below Add column bef…" at bounding box center [585, 172] width 288 height 82
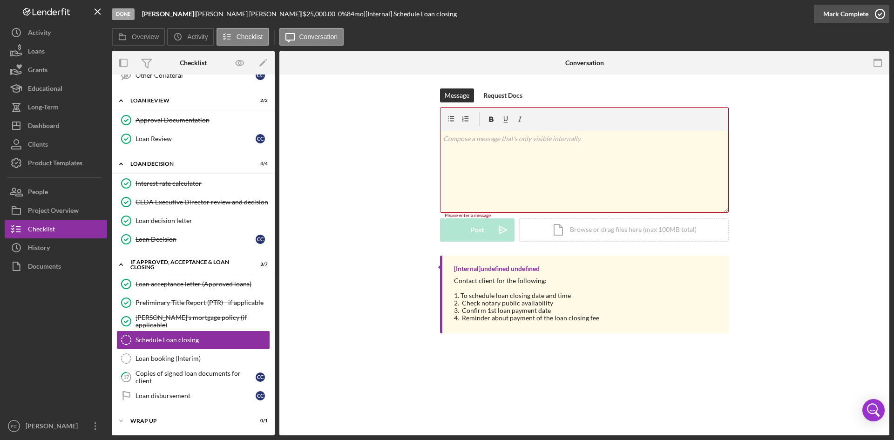
click at [853, 11] on div "Mark Complete" at bounding box center [846, 14] width 45 height 19
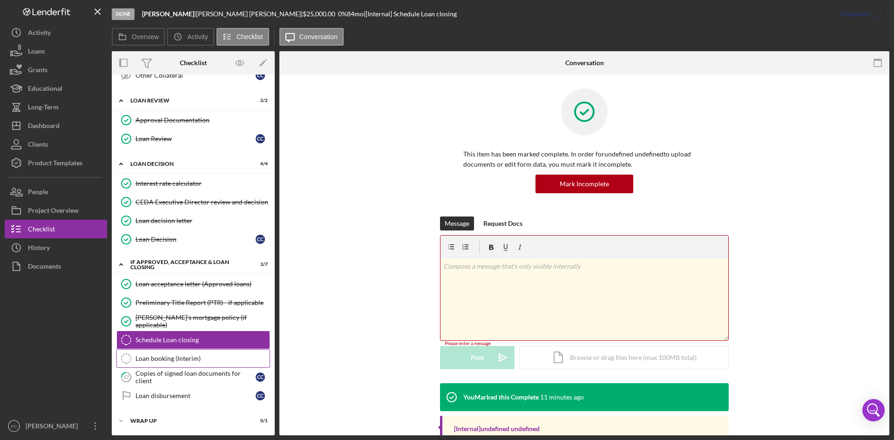
click at [148, 353] on link "Loan booking (Interim) Loan booking (Interim)" at bounding box center [193, 358] width 154 height 19
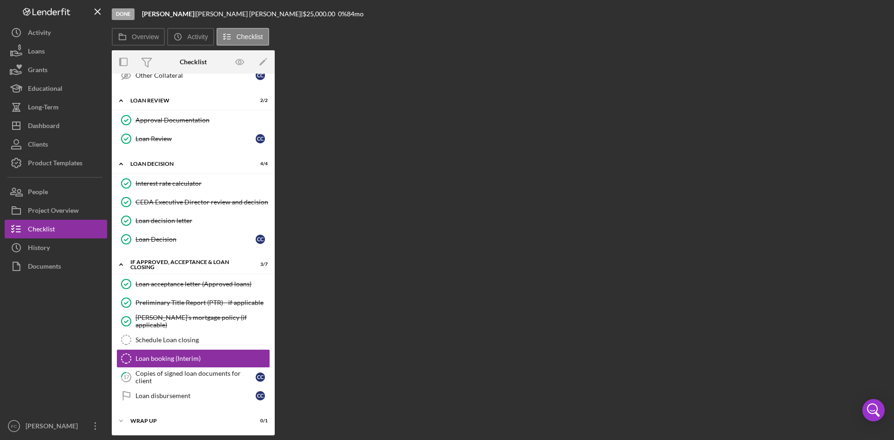
scroll to position [333, 0]
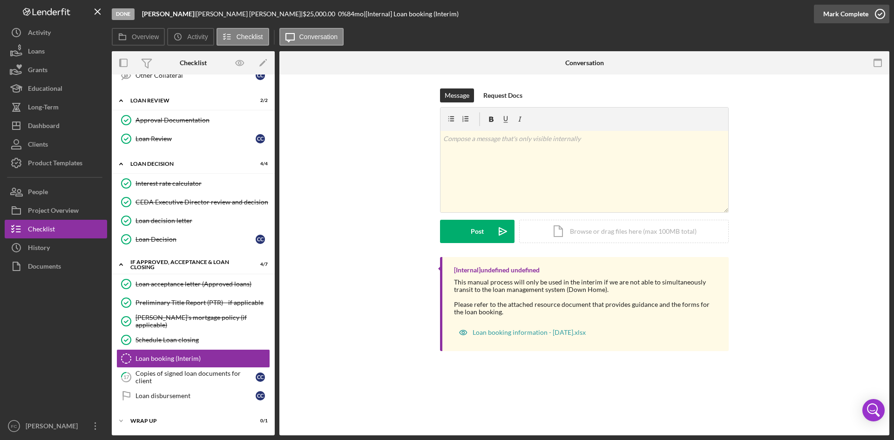
click at [862, 13] on div "Mark Complete" at bounding box center [846, 14] width 45 height 19
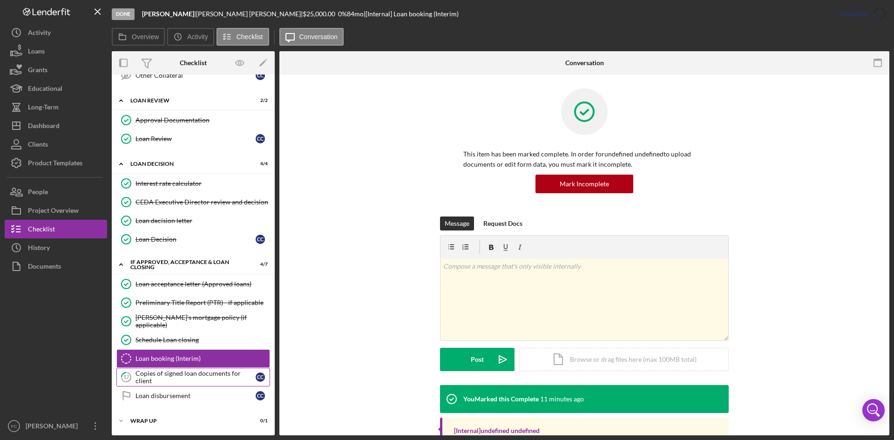
click at [177, 376] on div "Copies of signed loan documents for client" at bounding box center [196, 377] width 120 height 15
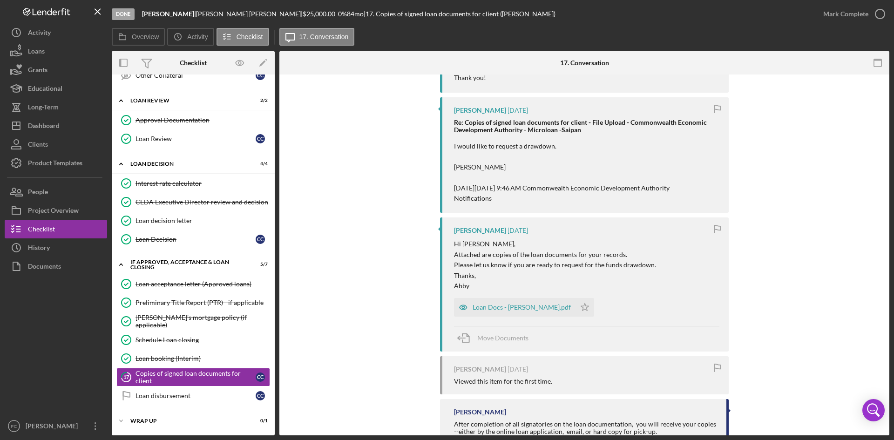
scroll to position [248, 0]
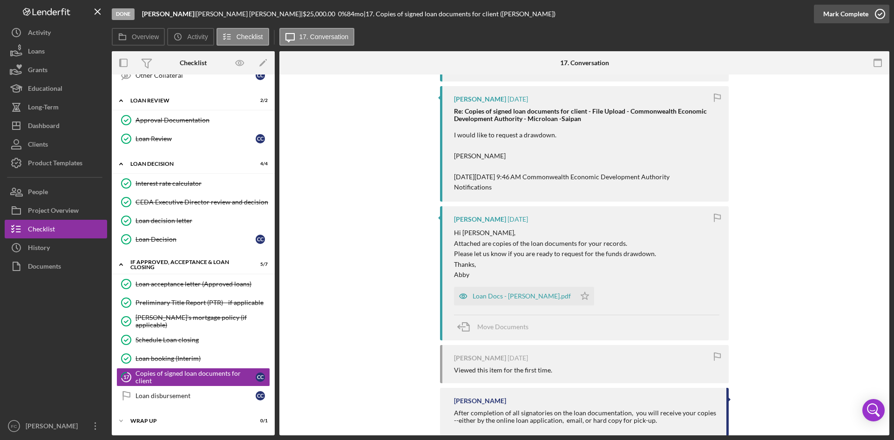
click at [850, 11] on div "Mark Complete" at bounding box center [846, 14] width 45 height 19
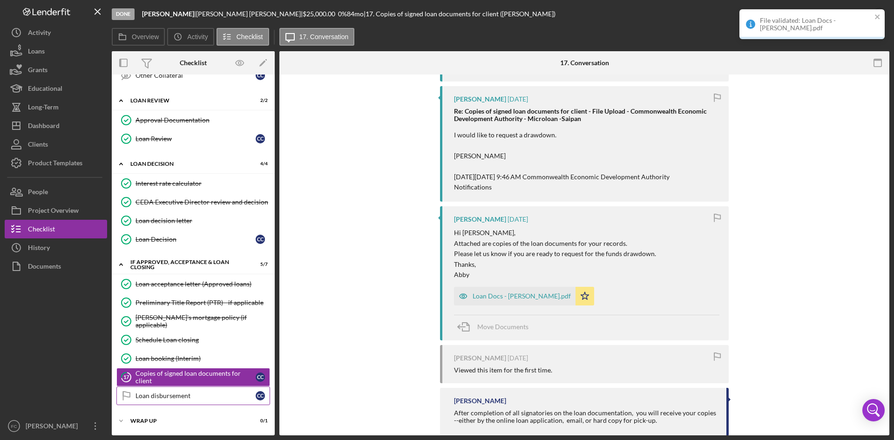
click at [160, 395] on div "Loan disbursement" at bounding box center [196, 395] width 120 height 7
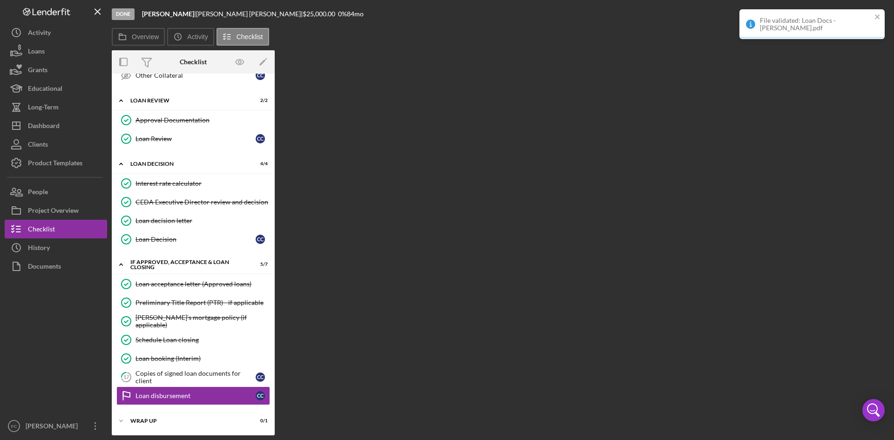
scroll to position [333, 0]
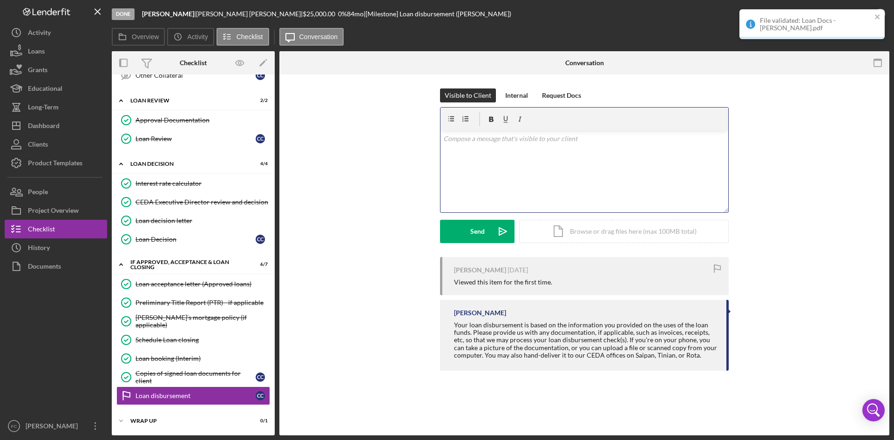
click at [553, 150] on div "v Color teal Color pink Remove color Add row above Add row below Add column bef…" at bounding box center [585, 172] width 288 height 82
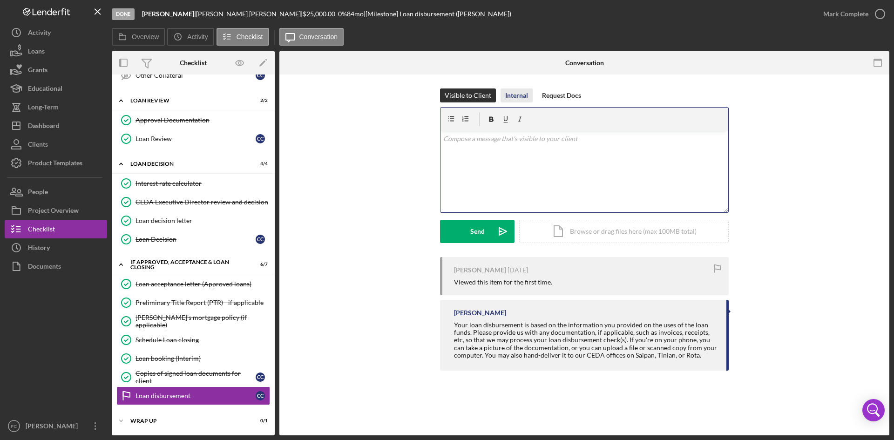
click at [518, 96] on div "Internal" at bounding box center [516, 96] width 23 height 14
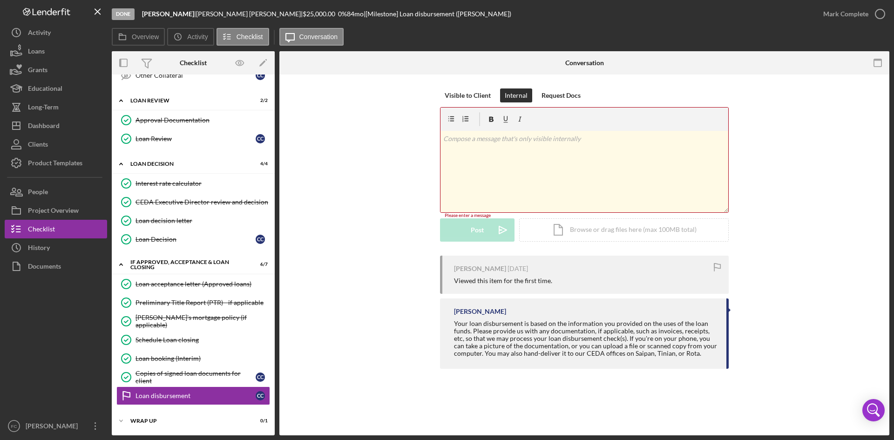
click at [518, 162] on div "v Color teal Color pink Remove color Add row above Add row below Add column bef…" at bounding box center [585, 172] width 288 height 82
click at [473, 227] on div "Post" at bounding box center [477, 231] width 13 height 23
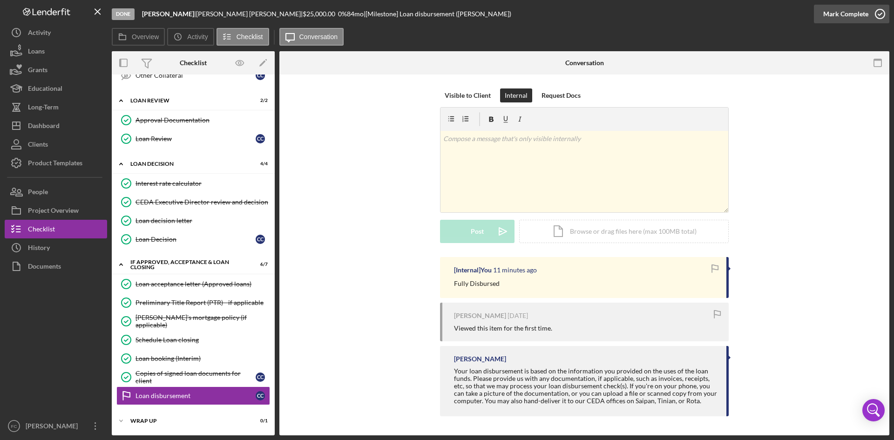
click at [840, 19] on div "Mark Complete" at bounding box center [846, 14] width 45 height 19
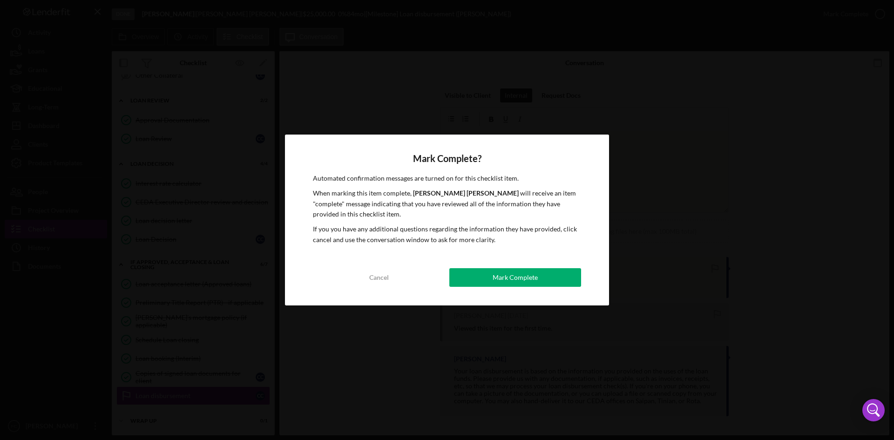
click at [541, 271] on button "Mark Complete" at bounding box center [516, 277] width 132 height 19
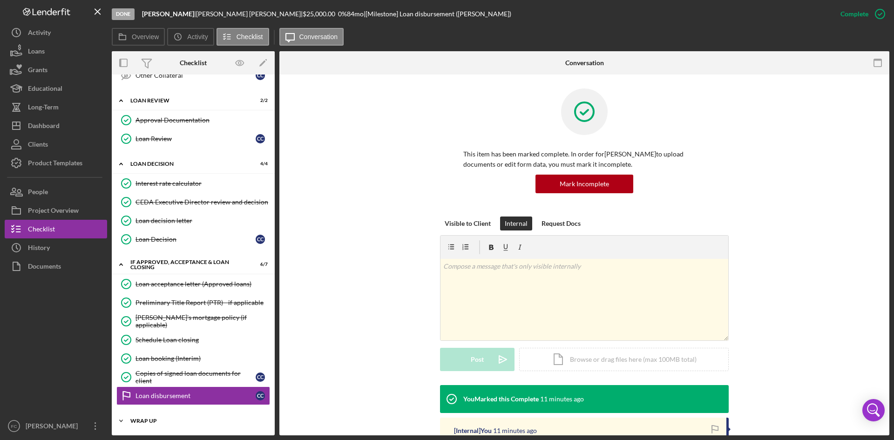
click at [149, 421] on div "Wrap up" at bounding box center [196, 421] width 133 height 6
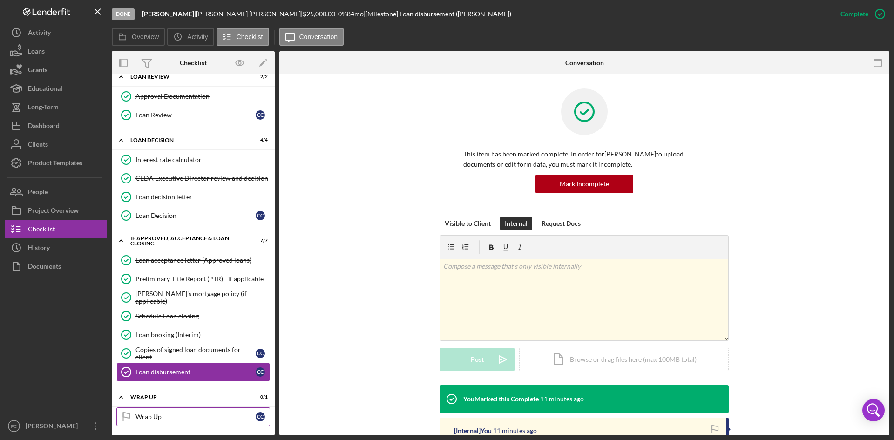
click at [179, 415] on div "Wrap Up" at bounding box center [196, 416] width 120 height 7
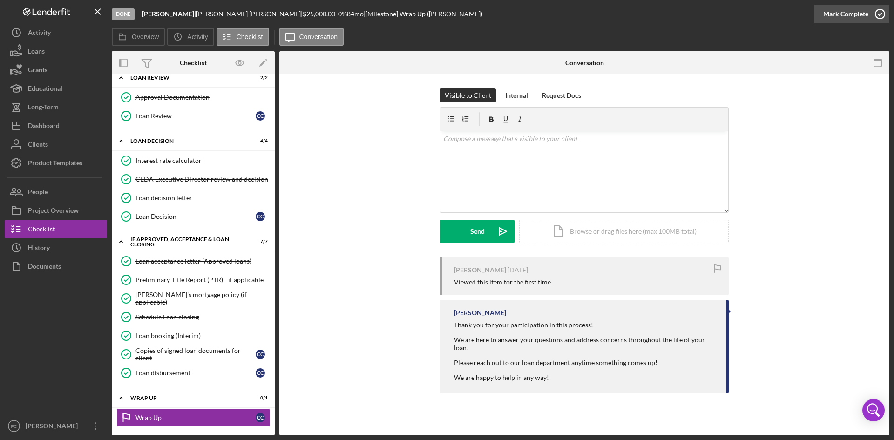
click at [881, 20] on icon "button" at bounding box center [880, 13] width 23 height 23
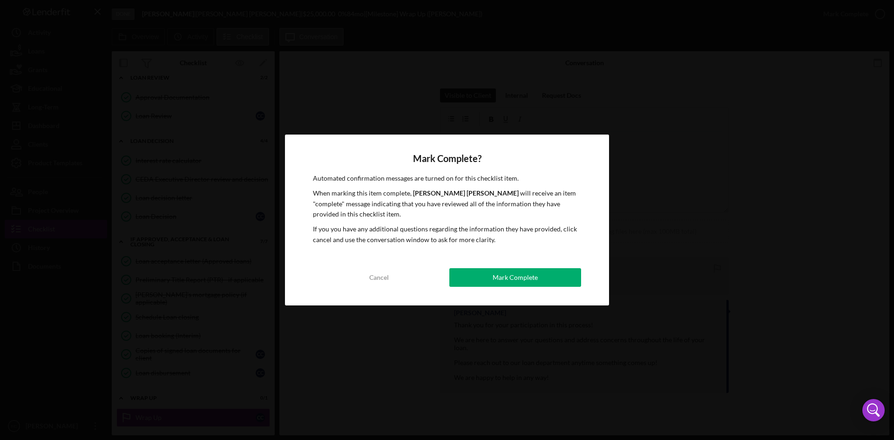
click at [537, 280] on div "Mark Complete" at bounding box center [515, 277] width 45 height 19
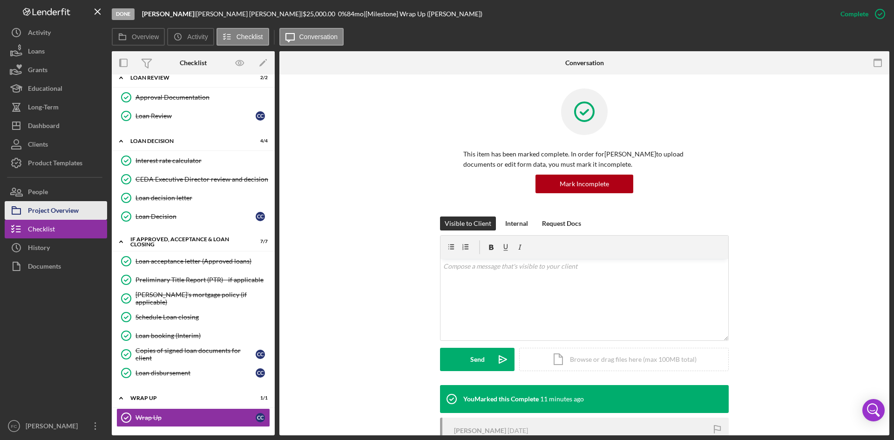
drag, startPoint x: 68, startPoint y: 202, endPoint x: 73, endPoint y: 202, distance: 5.1
click at [69, 201] on div "Project Overview" at bounding box center [53, 211] width 51 height 21
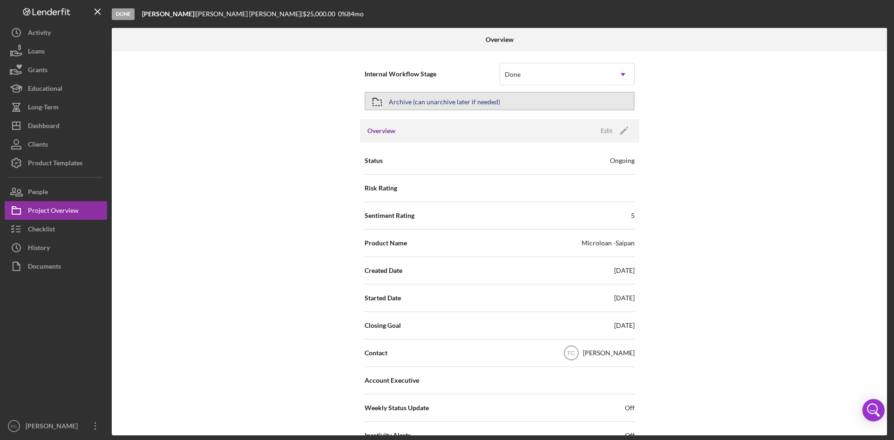
click at [394, 98] on div "Archive (can unarchive later if needed)" at bounding box center [444, 101] width 111 height 17
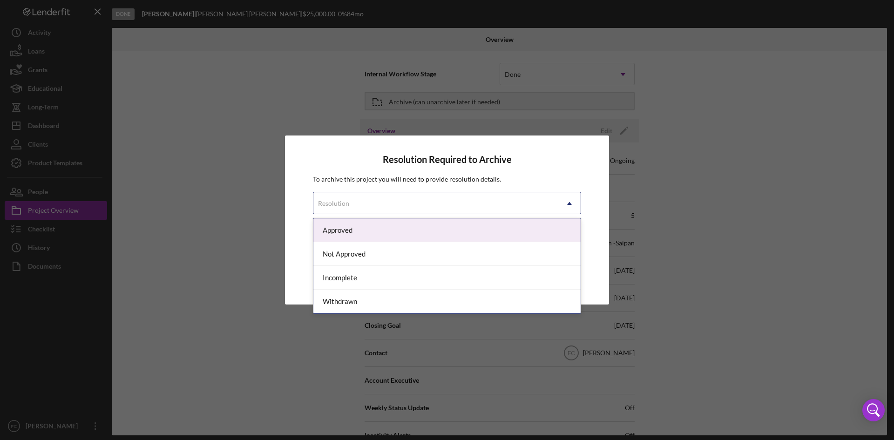
click at [419, 203] on div "Resolution" at bounding box center [436, 203] width 245 height 21
click at [367, 231] on div "Approved" at bounding box center [447, 230] width 267 height 24
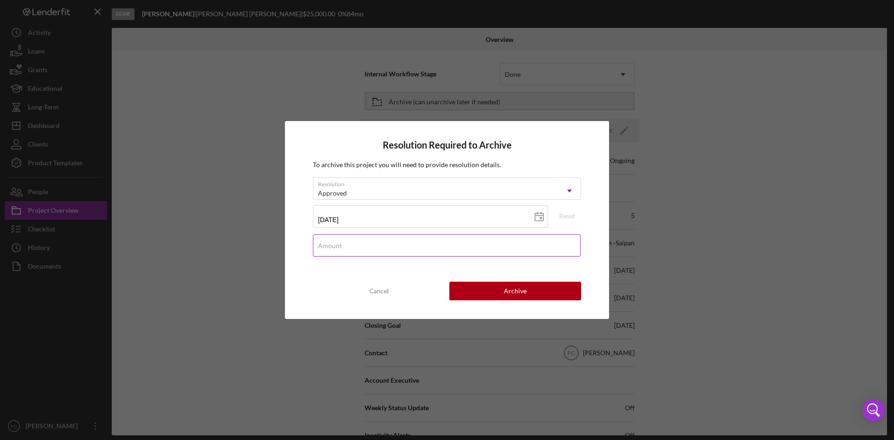
click at [383, 250] on input "Amount" at bounding box center [447, 245] width 268 height 22
click at [605, 255] on div "Resolution Required to Archive To archive this project you will need to provide…" at bounding box center [447, 220] width 324 height 198
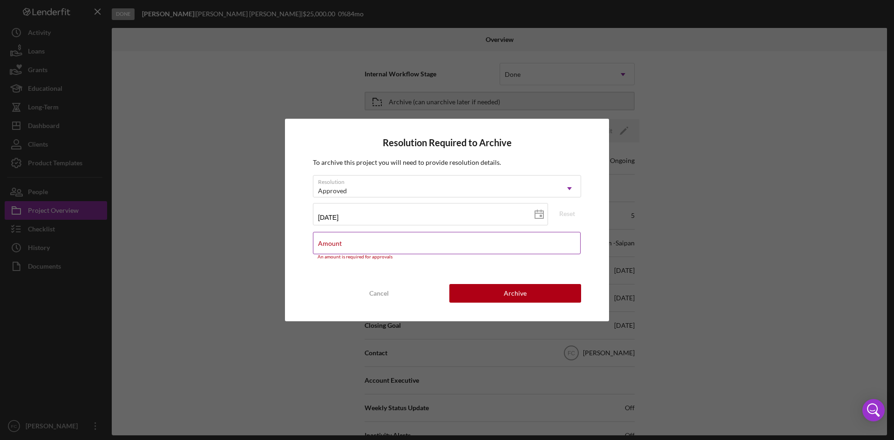
click at [375, 247] on input "Amount" at bounding box center [447, 243] width 268 height 22
click at [495, 190] on div "Approved" at bounding box center [436, 190] width 245 height 21
click at [557, 180] on div "Approved Icon/Dropdown Arrow" at bounding box center [447, 186] width 268 height 22
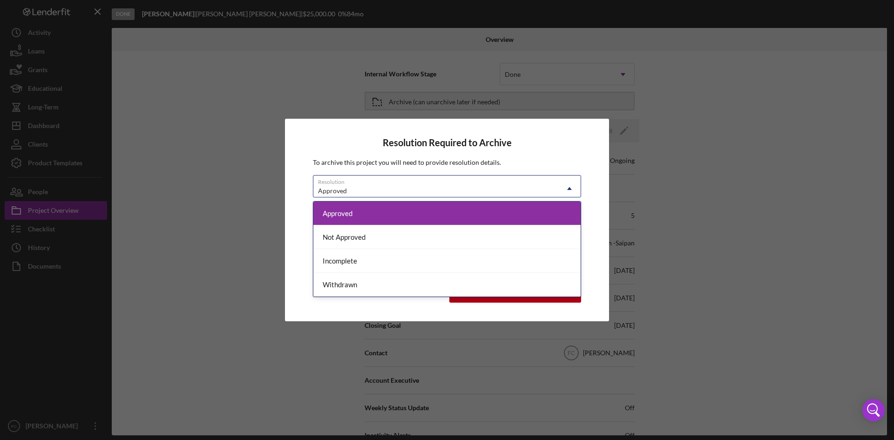
click at [567, 178] on icon "Icon/Dropdown Arrow" at bounding box center [570, 188] width 22 height 22
click at [408, 215] on div "Approved" at bounding box center [447, 214] width 267 height 24
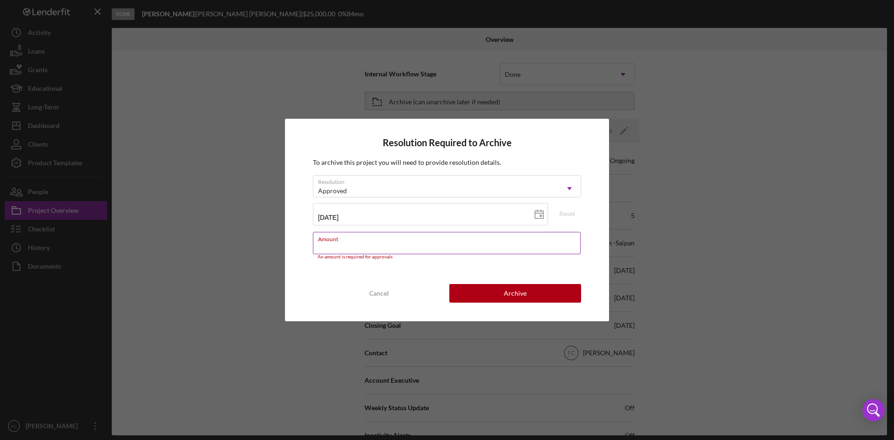
click at [379, 246] on input "Amount" at bounding box center [447, 243] width 268 height 22
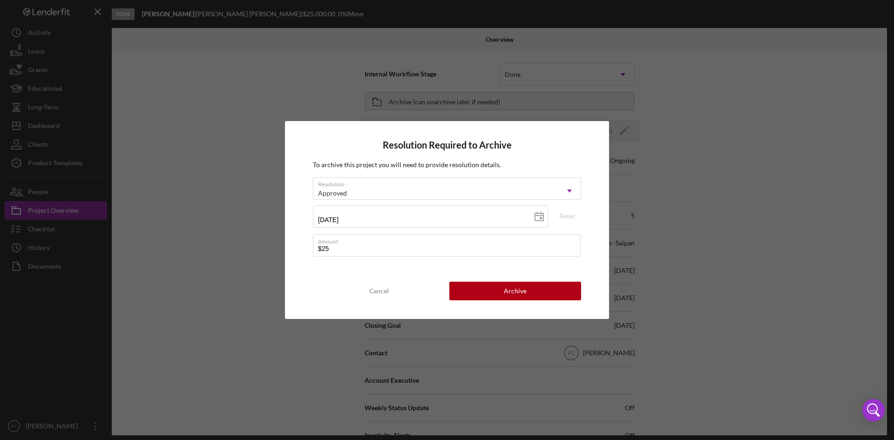
click at [357, 272] on div "Resolution Required to Archive To archive this project you will need to provide…" at bounding box center [447, 220] width 324 height 198
click at [354, 250] on input "$25" at bounding box center [447, 245] width 268 height 22
type input "$25,000"
click at [512, 287] on div "Archive" at bounding box center [515, 291] width 23 height 19
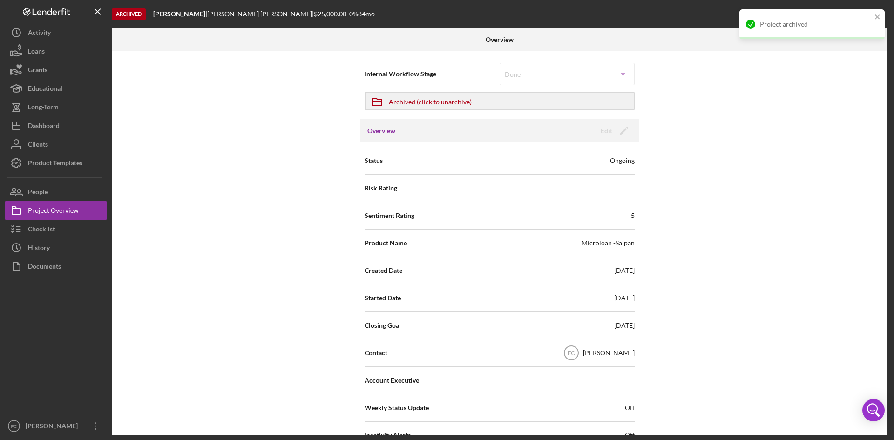
click at [829, 131] on div "Internal Workflow Stage Done Icon/Dropdown Arrow Icon/Archived Archived (click …" at bounding box center [500, 243] width 776 height 384
click at [829, 132] on div "Internal Workflow Stage Done Icon/Dropdown Arrow Icon/Archived Archived (click …" at bounding box center [500, 243] width 776 height 384
drag, startPoint x: 60, startPoint y: 127, endPoint x: 67, endPoint y: 131, distance: 7.8
click at [59, 127] on button "Icon/Dashboard Dashboard" at bounding box center [56, 125] width 102 height 19
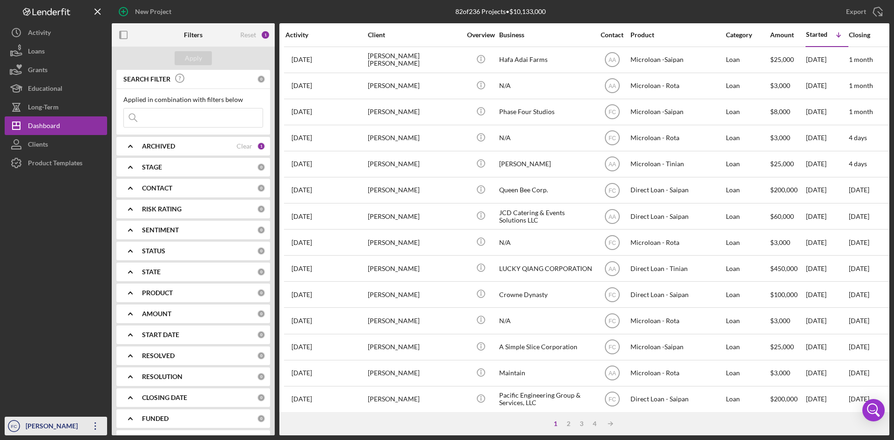
click at [55, 424] on div "[PERSON_NAME]" at bounding box center [53, 427] width 61 height 21
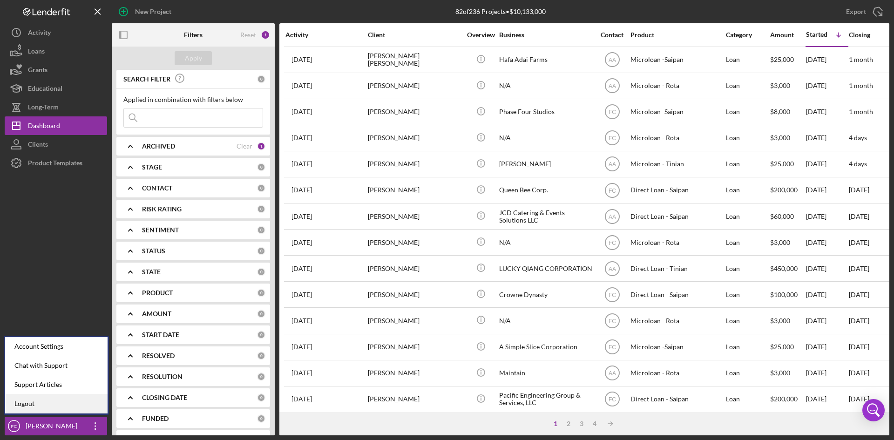
click at [55, 409] on link "Logout" at bounding box center [56, 404] width 102 height 19
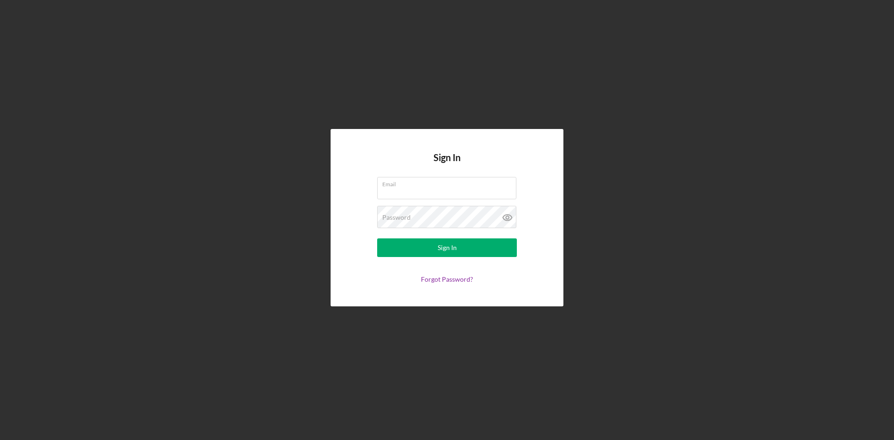
type input "[PERSON_NAME][EMAIL_ADDRESS][DOMAIN_NAME]"
click at [446, 253] on div "Sign In" at bounding box center [447, 248] width 19 height 19
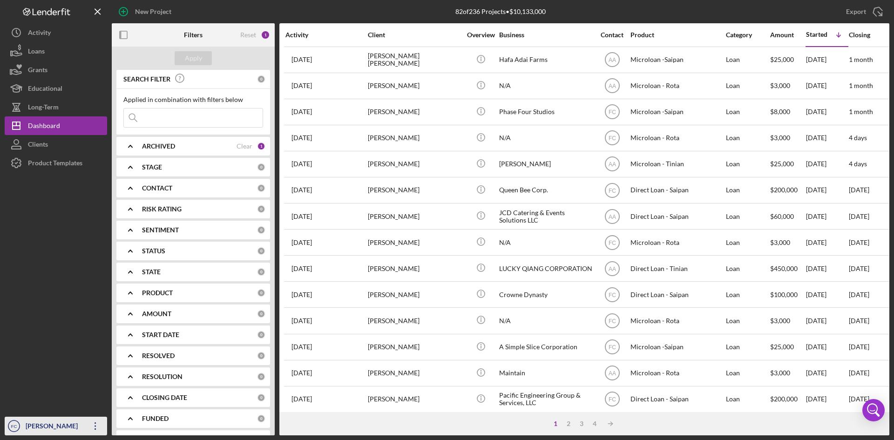
click at [48, 425] on div "[PERSON_NAME]" at bounding box center [53, 427] width 61 height 21
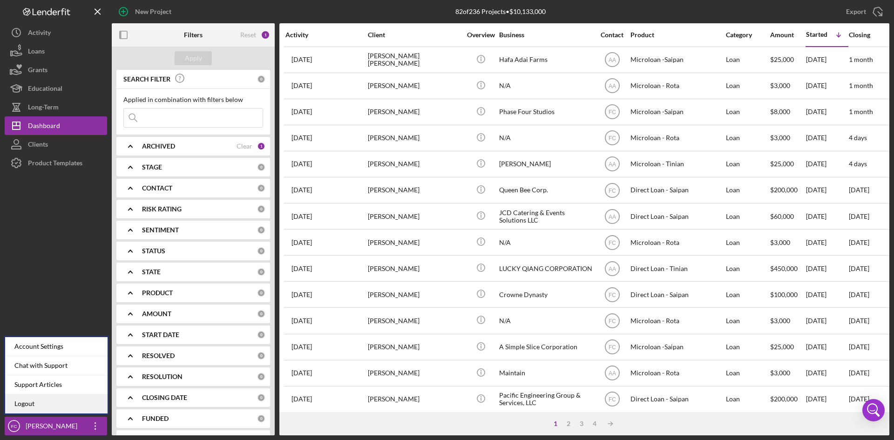
click at [41, 404] on link "Logout" at bounding box center [56, 404] width 102 height 19
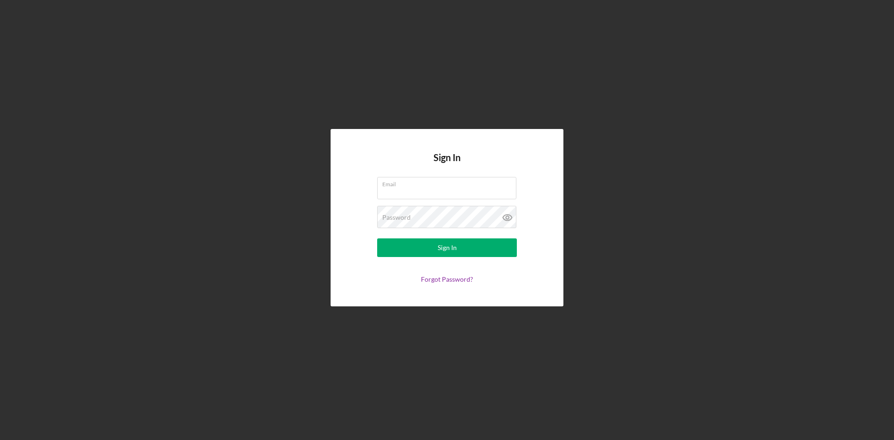
type input "[PERSON_NAME][EMAIL_ADDRESS][DOMAIN_NAME]"
